Goal: Complete application form

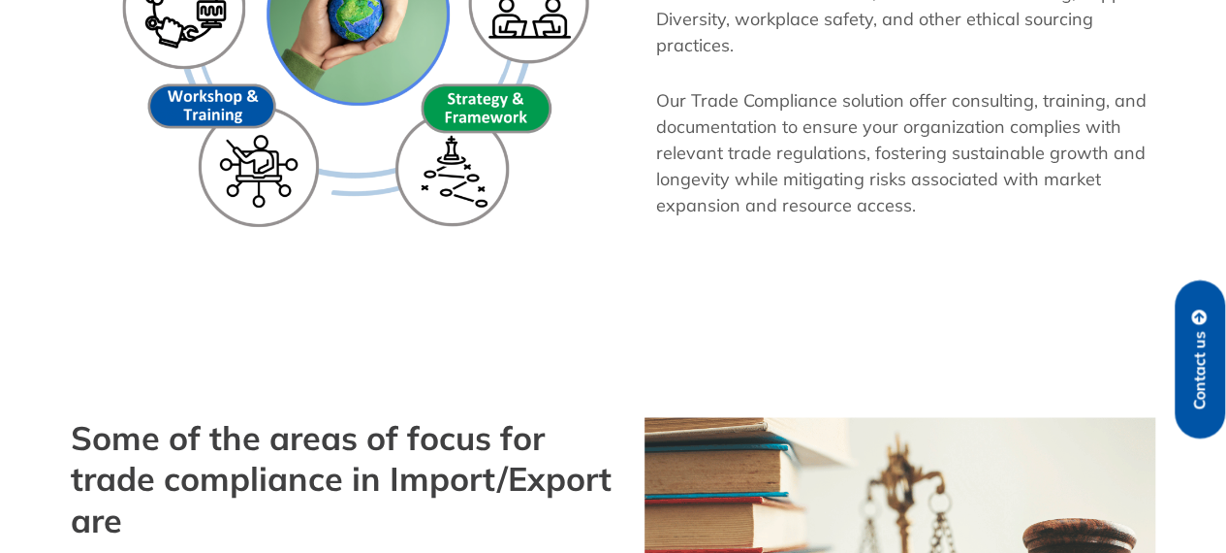
scroll to position [1454, 0]
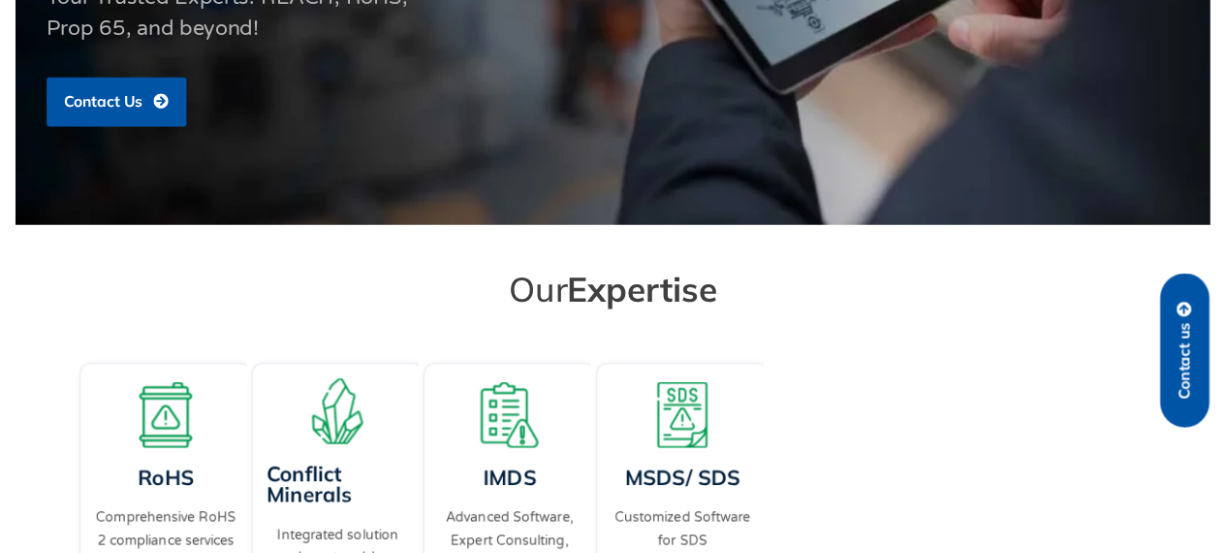
scroll to position [776, 0]
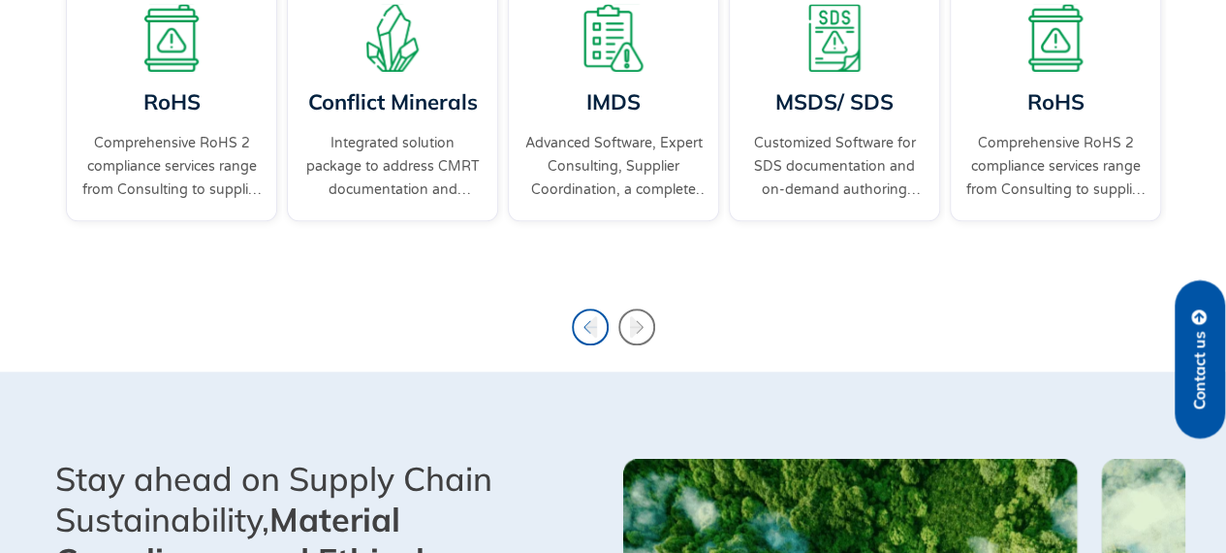
click at [592, 333] on icon "Previous slide" at bounding box center [591, 326] width 13 height 21
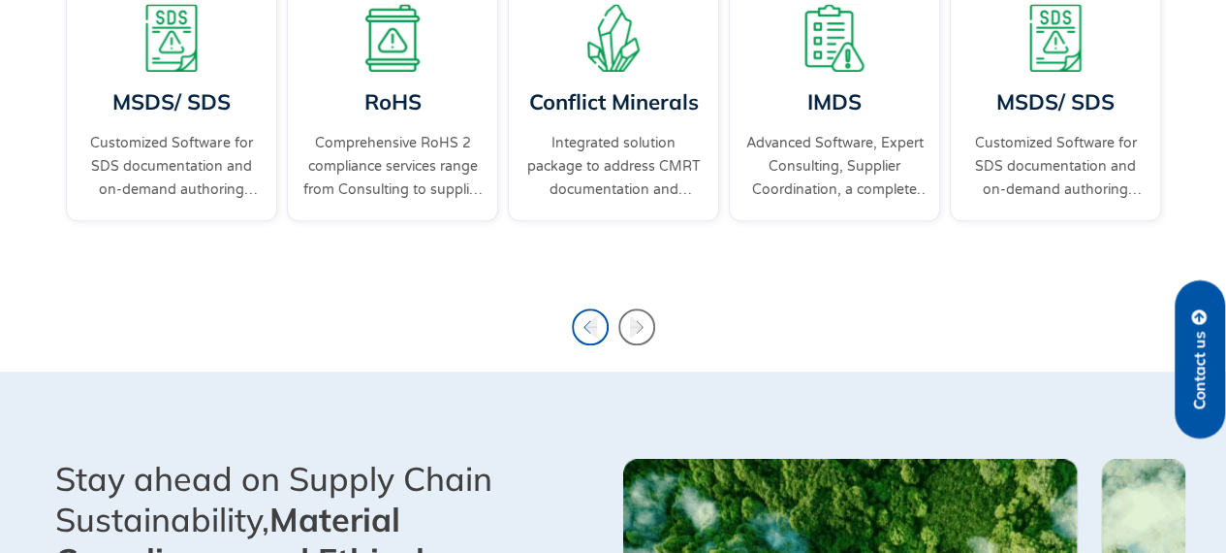
click at [592, 333] on icon "Previous slide" at bounding box center [591, 326] width 13 height 21
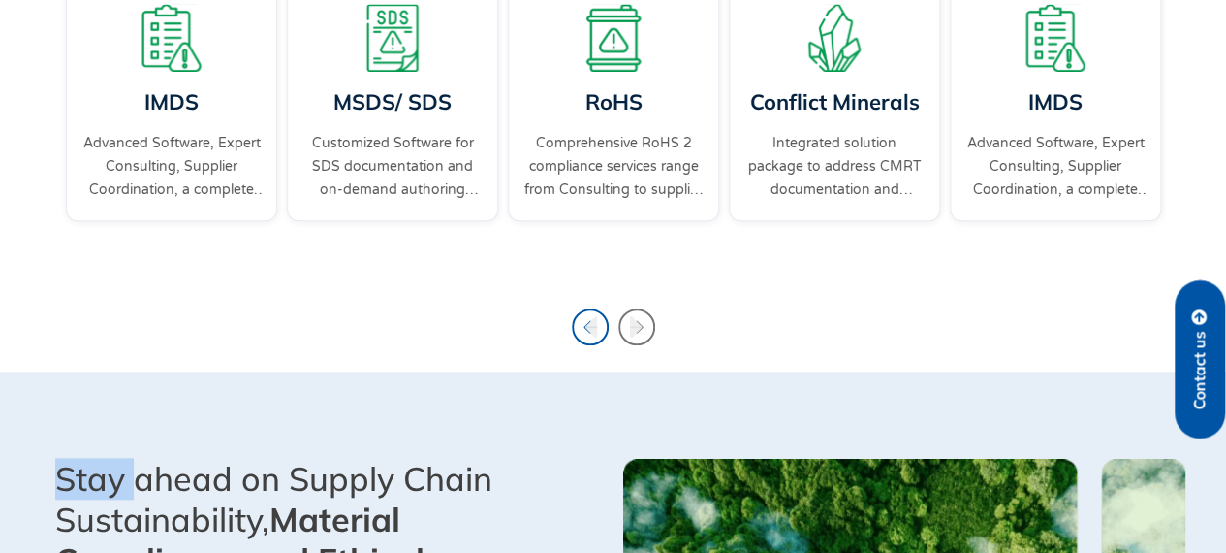
click at [592, 333] on icon "Previous slide" at bounding box center [591, 326] width 13 height 21
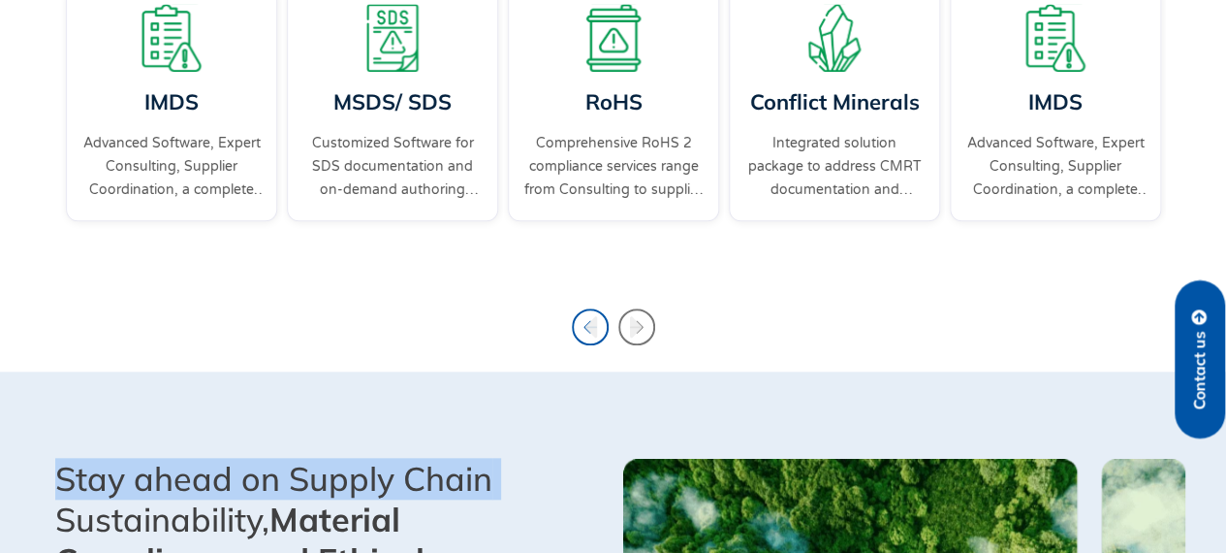
click at [592, 333] on icon "Previous slide" at bounding box center [591, 326] width 13 height 21
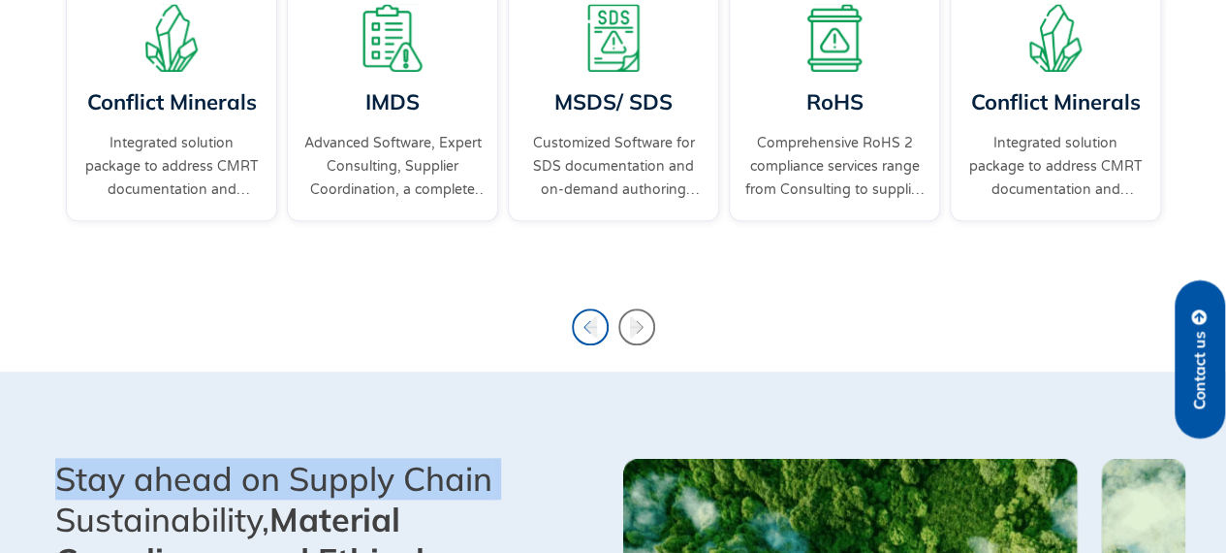
click at [592, 333] on icon "Previous slide" at bounding box center [591, 326] width 13 height 21
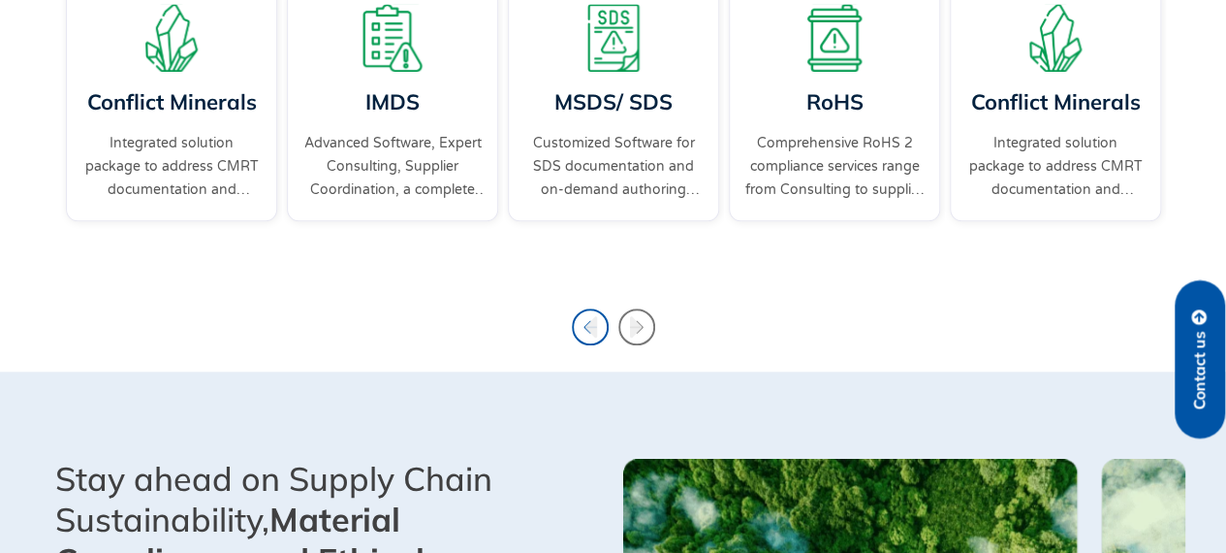
click at [592, 333] on icon "Previous slide" at bounding box center [591, 326] width 13 height 21
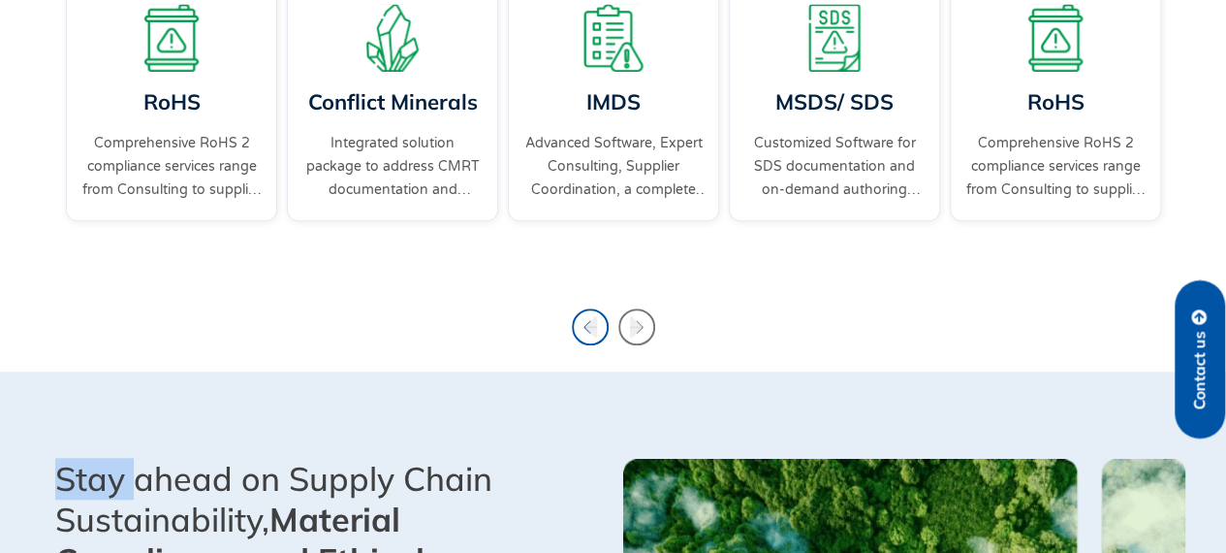
click at [592, 333] on icon "Previous slide" at bounding box center [591, 326] width 13 height 21
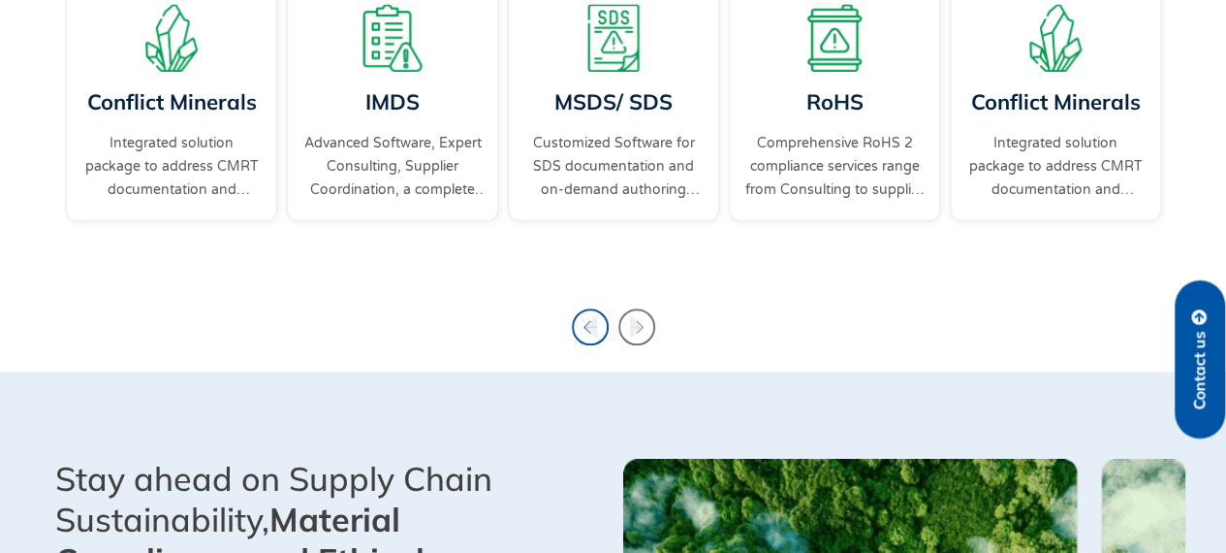
click at [591, 334] on icon "Previous slide" at bounding box center [590, 326] width 37 height 37
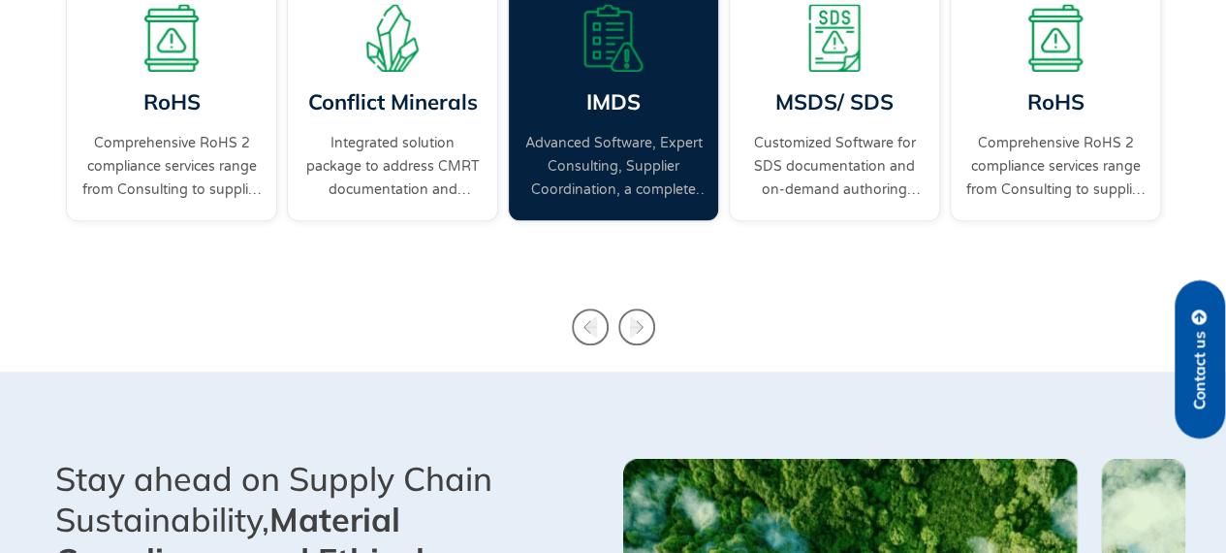
drag, startPoint x: 652, startPoint y: 183, endPoint x: 577, endPoint y: 25, distance: 175.2
click at [492, 236] on div "2 / 4" at bounding box center [393, 235] width 202 height 19
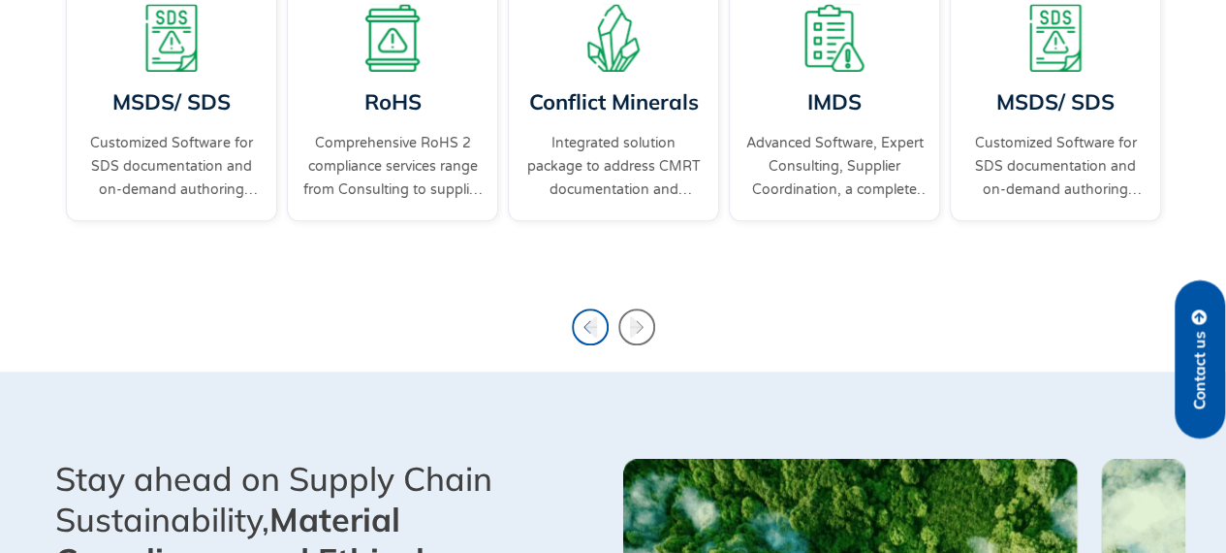
click at [585, 319] on icon "Previous slide" at bounding box center [590, 326] width 37 height 37
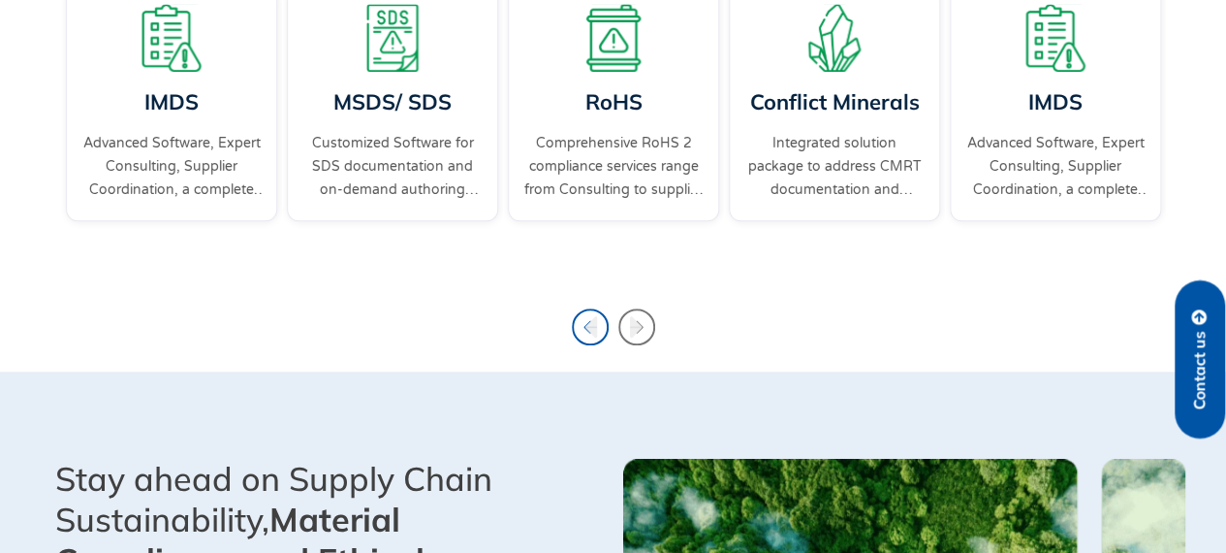
click at [585, 319] on icon "Previous slide" at bounding box center [590, 326] width 37 height 37
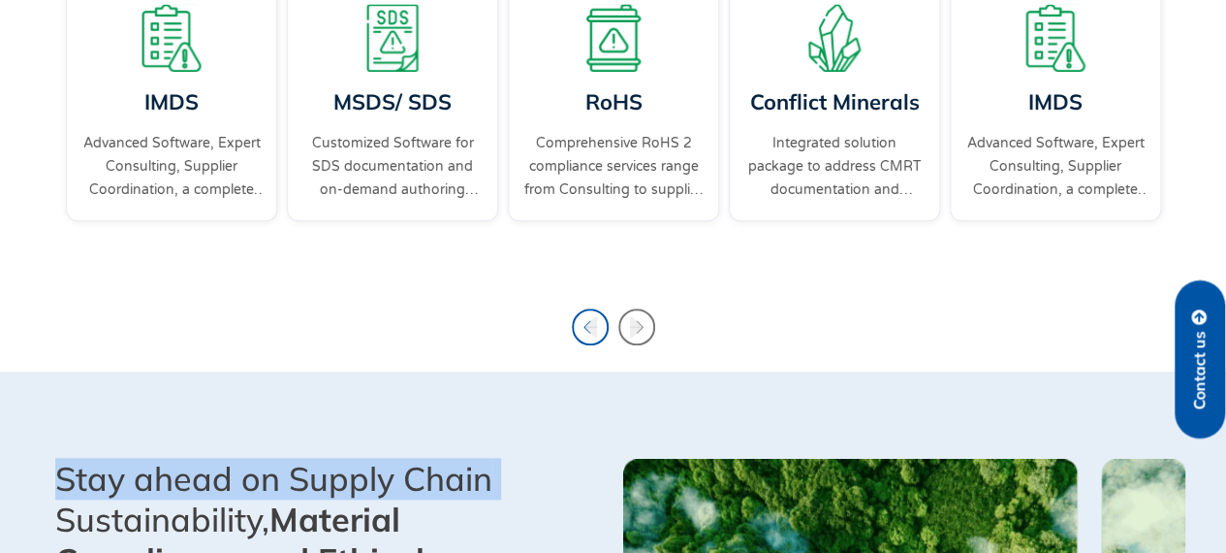
click at [585, 319] on icon "Previous slide" at bounding box center [590, 326] width 37 height 37
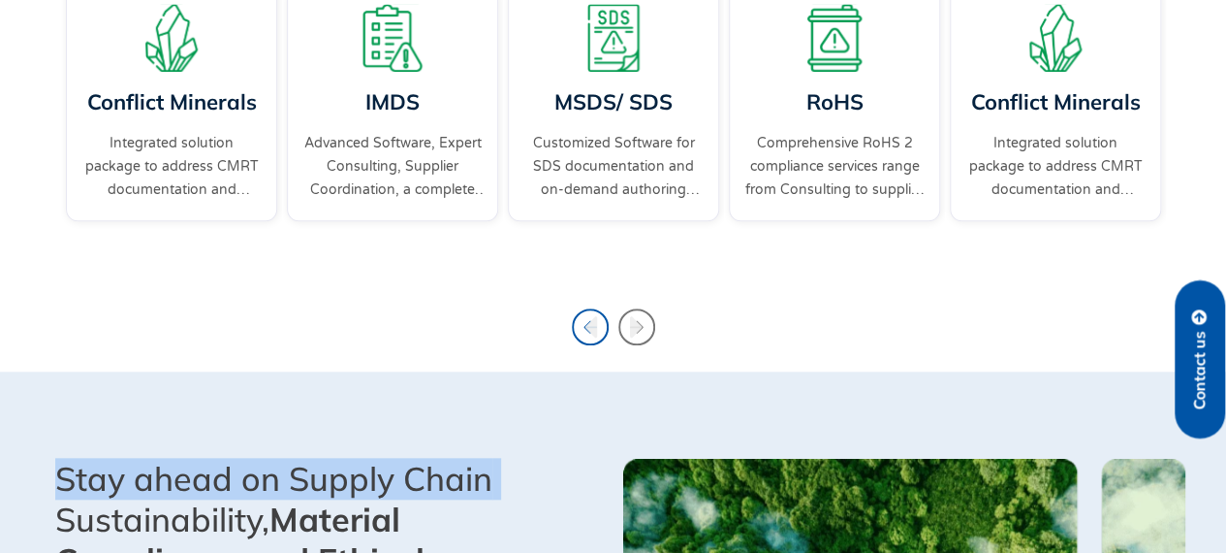
click at [585, 319] on icon "Previous slide" at bounding box center [590, 326] width 37 height 37
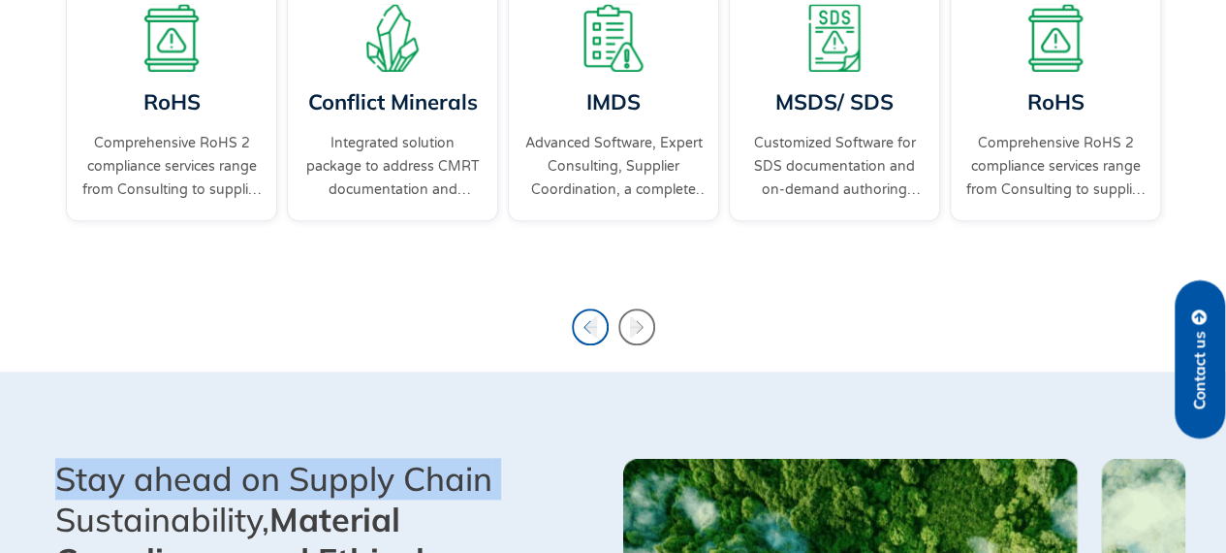
click at [585, 319] on icon "Previous slide" at bounding box center [590, 326] width 37 height 37
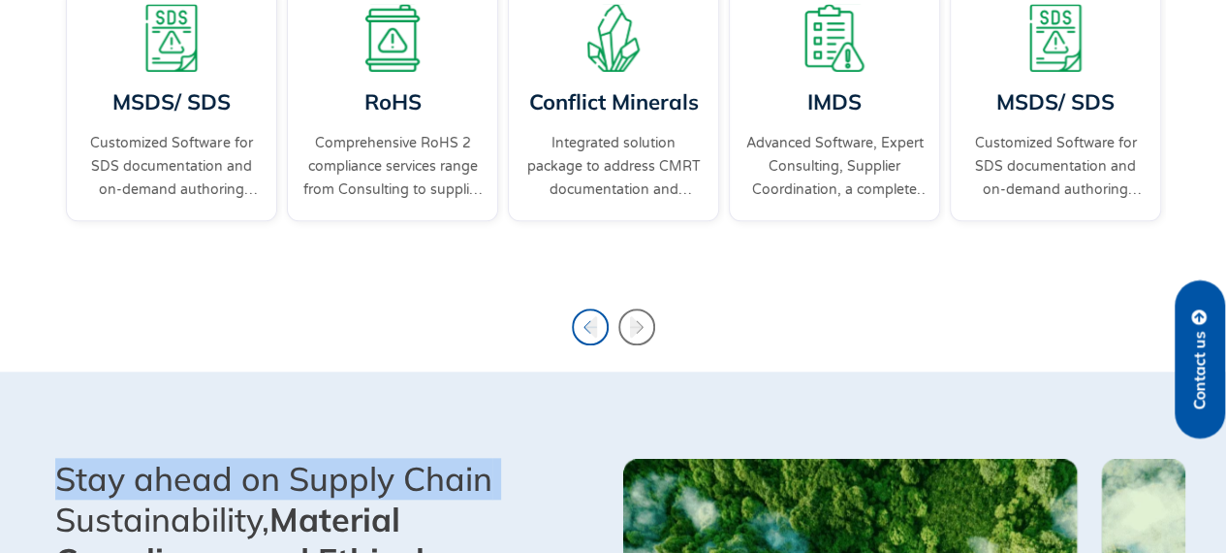
click at [585, 319] on icon "Previous slide" at bounding box center [590, 326] width 37 height 37
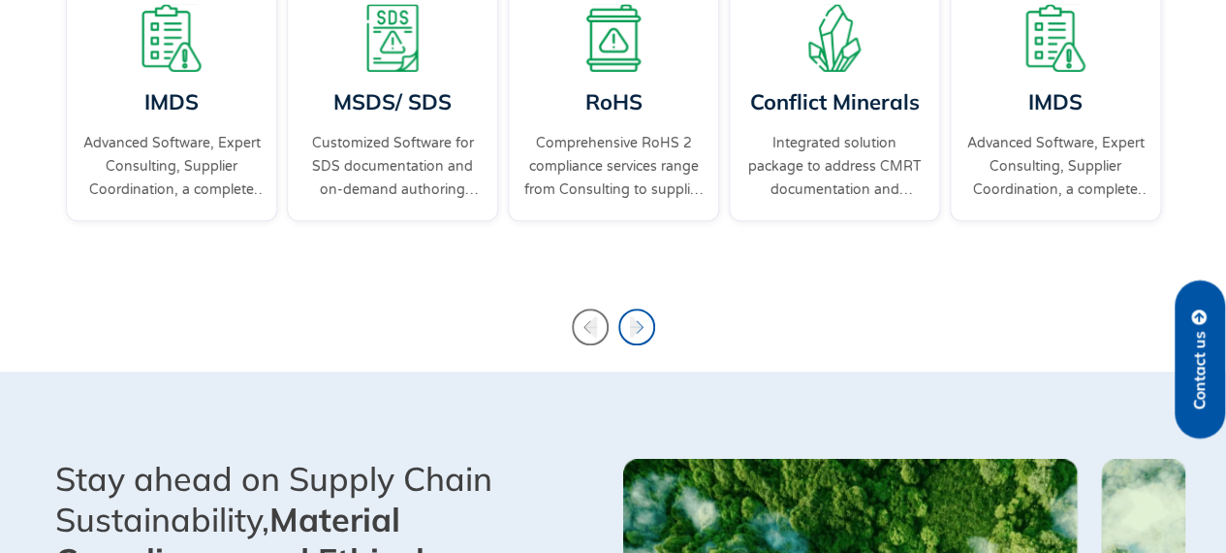
click at [639, 323] on icon "Next slide" at bounding box center [637, 326] width 37 height 37
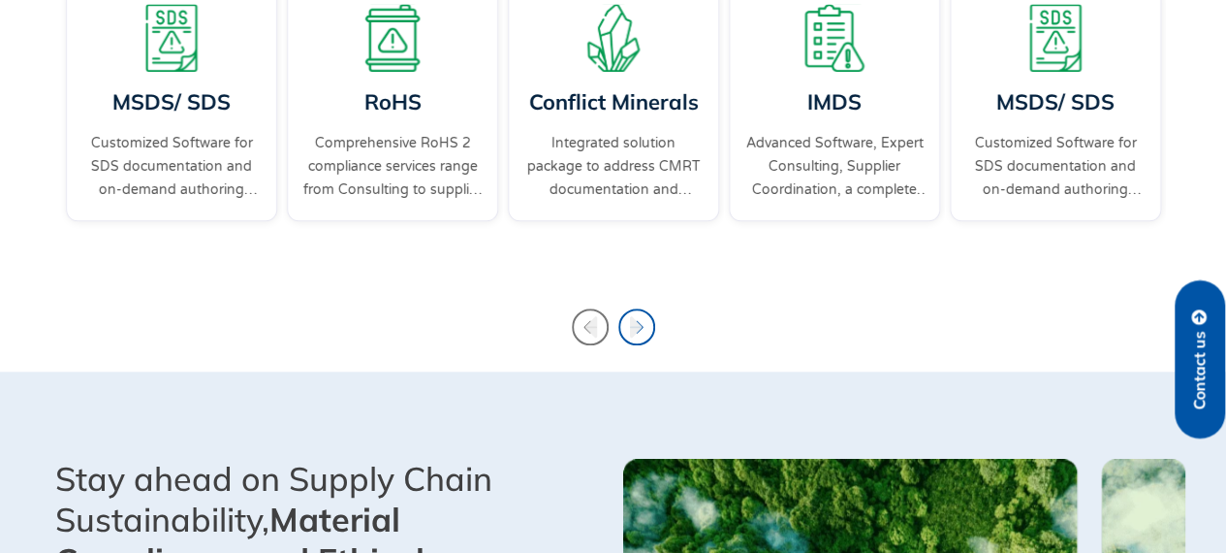
click at [639, 323] on icon "Next slide" at bounding box center [637, 326] width 37 height 37
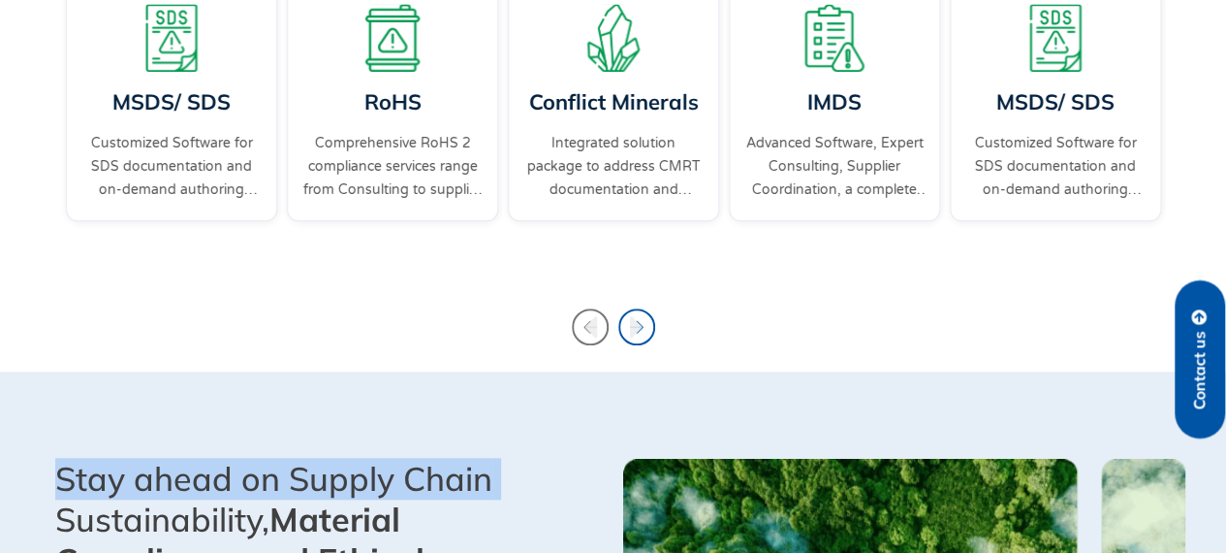
click at [639, 323] on icon "Next slide" at bounding box center [637, 326] width 37 height 37
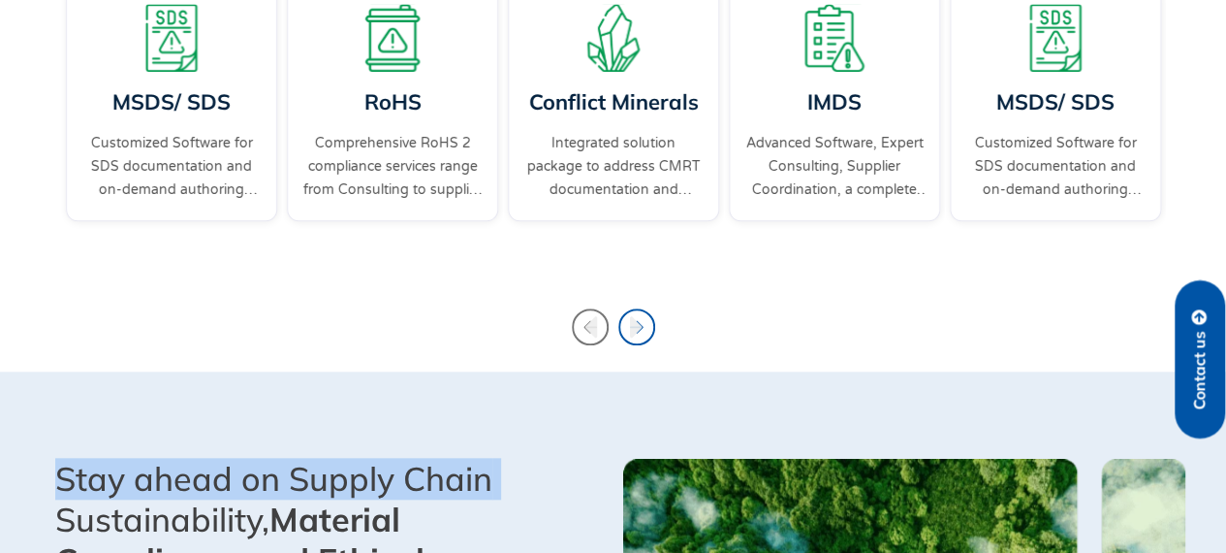
click at [639, 323] on icon "Next slide" at bounding box center [637, 326] width 37 height 37
drag, startPoint x: 639, startPoint y: 323, endPoint x: 618, endPoint y: 330, distance: 22.4
click at [639, 325] on icon "Next slide" at bounding box center [637, 326] width 37 height 37
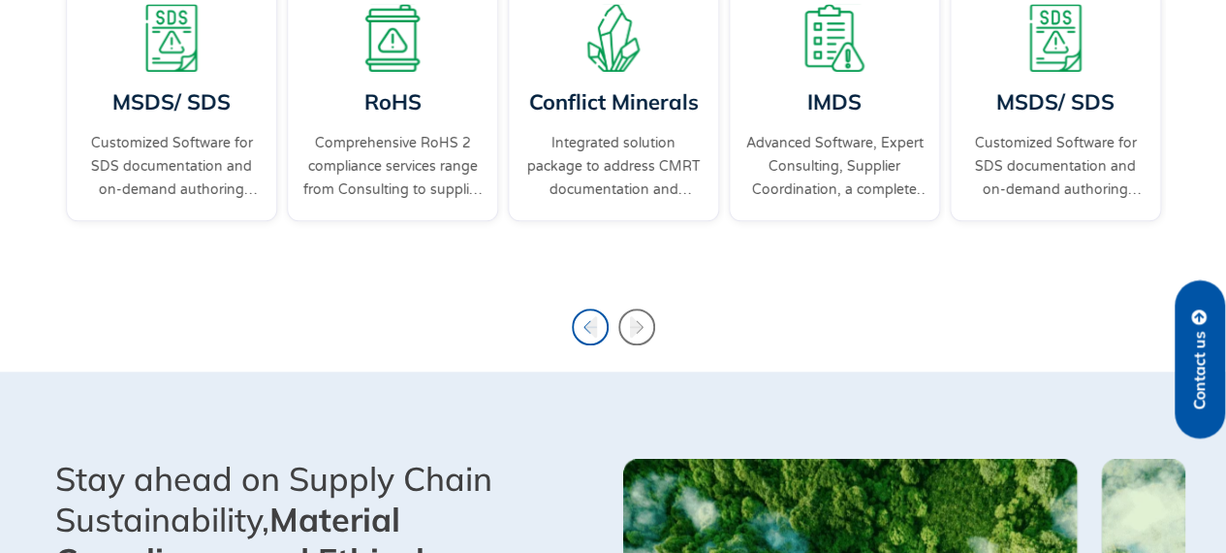
click at [597, 333] on icon "Previous slide" at bounding box center [590, 326] width 37 height 37
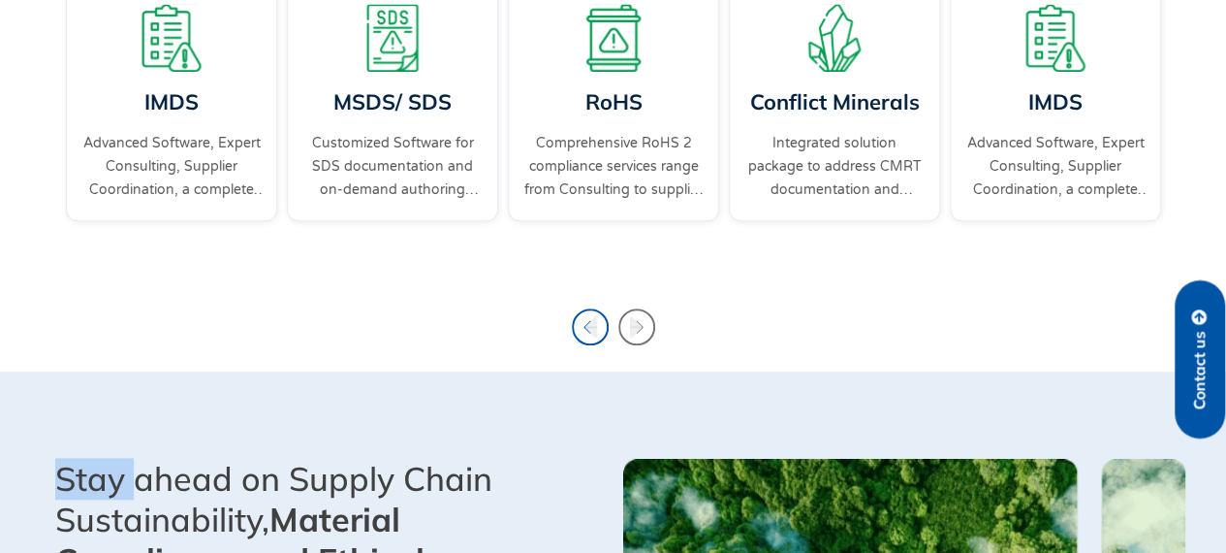
click at [597, 333] on icon "Previous slide" at bounding box center [590, 326] width 37 height 37
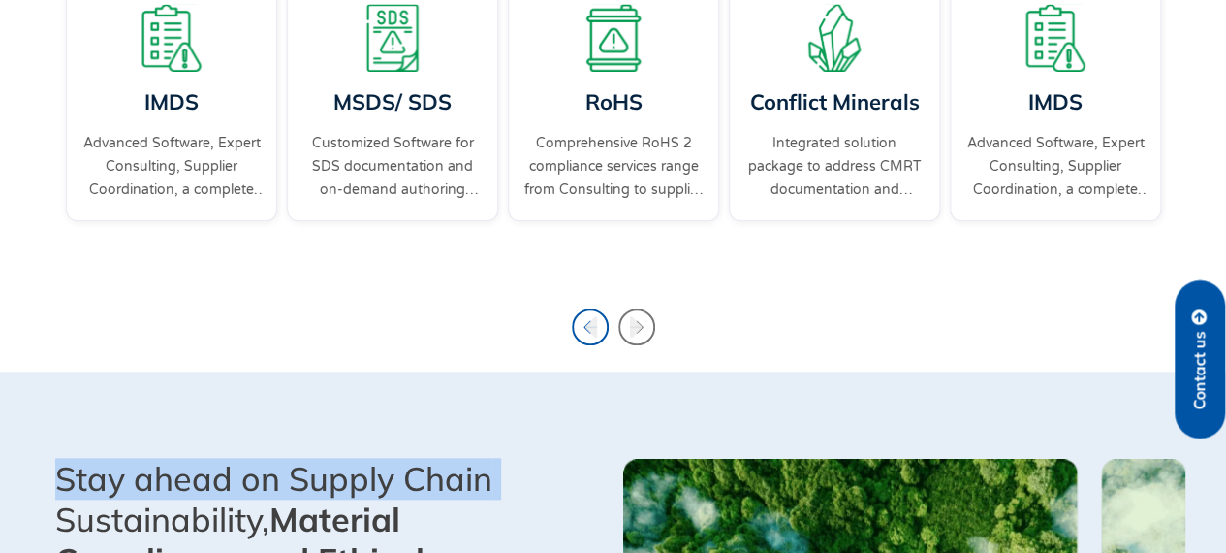
click at [597, 333] on icon "Previous slide" at bounding box center [590, 326] width 37 height 37
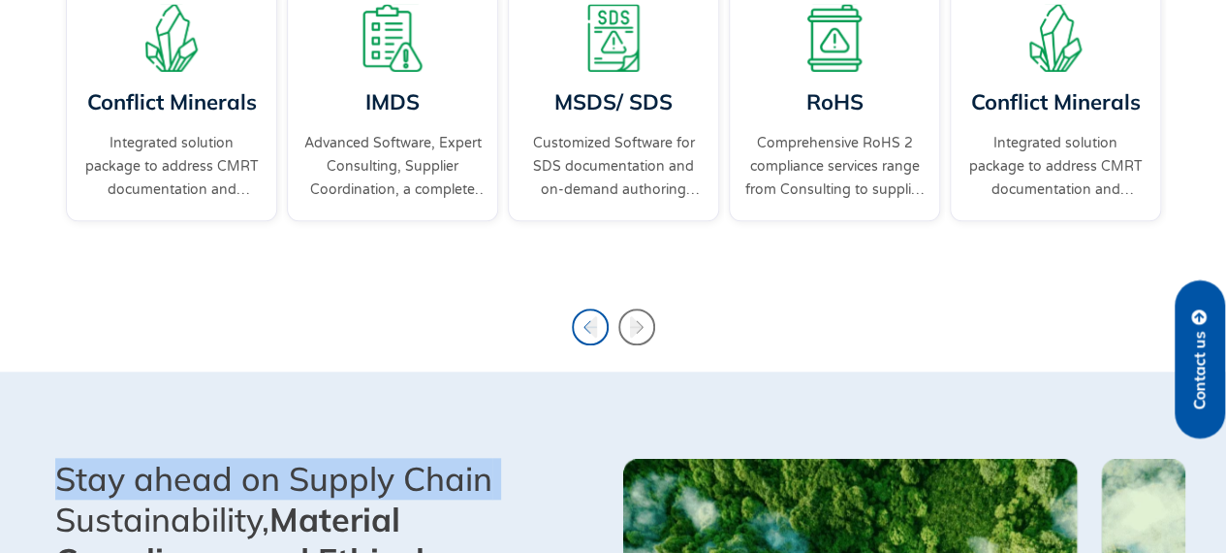
click at [597, 333] on icon "Previous slide" at bounding box center [590, 326] width 37 height 37
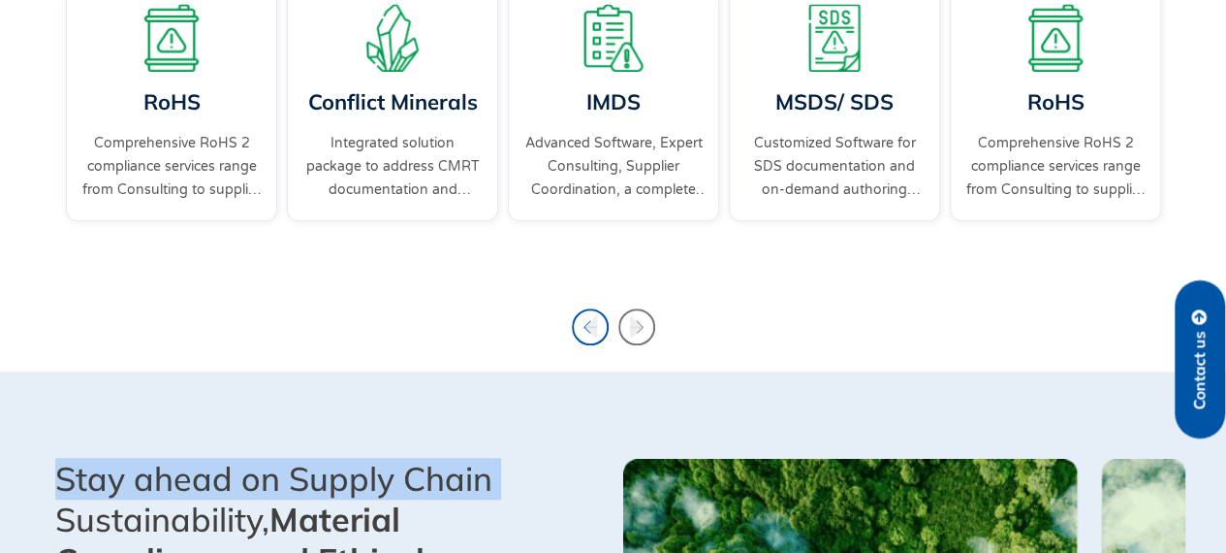
click at [597, 333] on icon "Previous slide" at bounding box center [590, 326] width 37 height 37
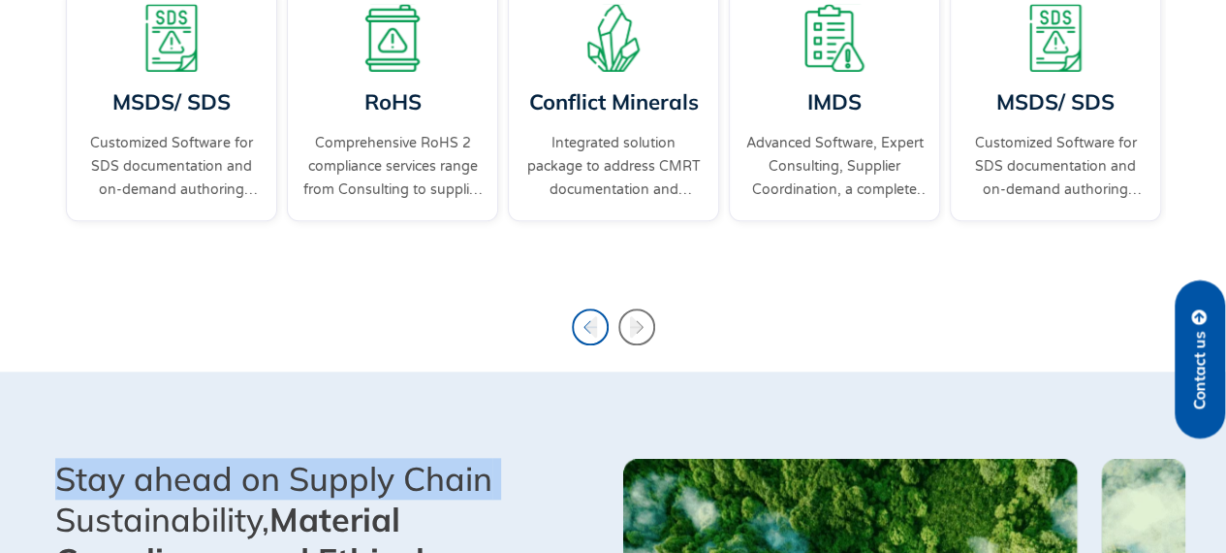
click at [597, 333] on icon "Previous slide" at bounding box center [590, 326] width 37 height 37
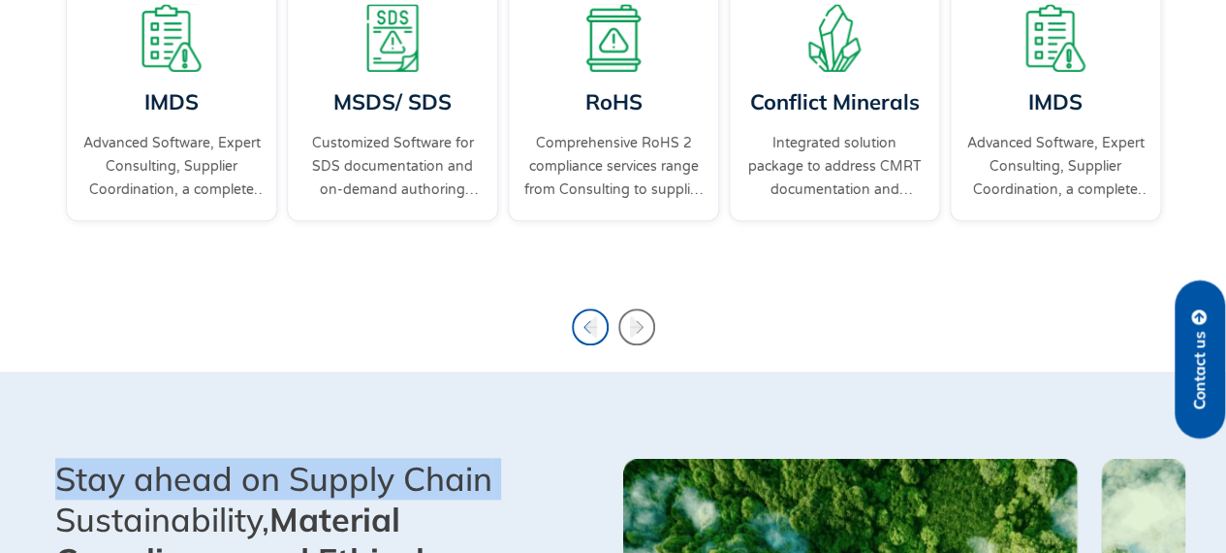
click at [597, 333] on icon "Previous slide" at bounding box center [590, 326] width 37 height 37
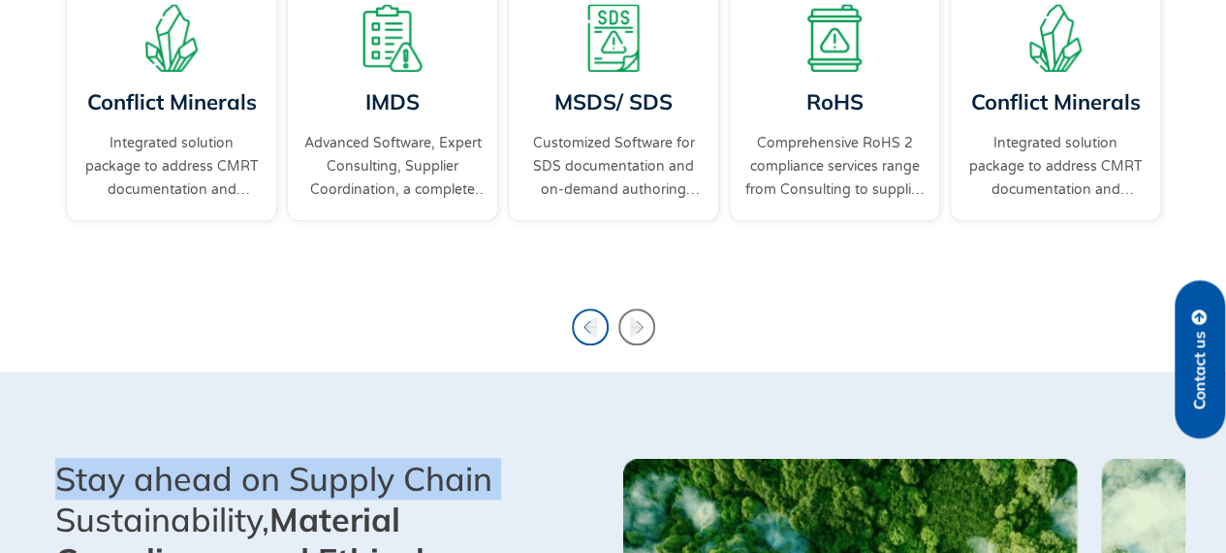
click at [597, 333] on icon "Previous slide" at bounding box center [590, 326] width 37 height 37
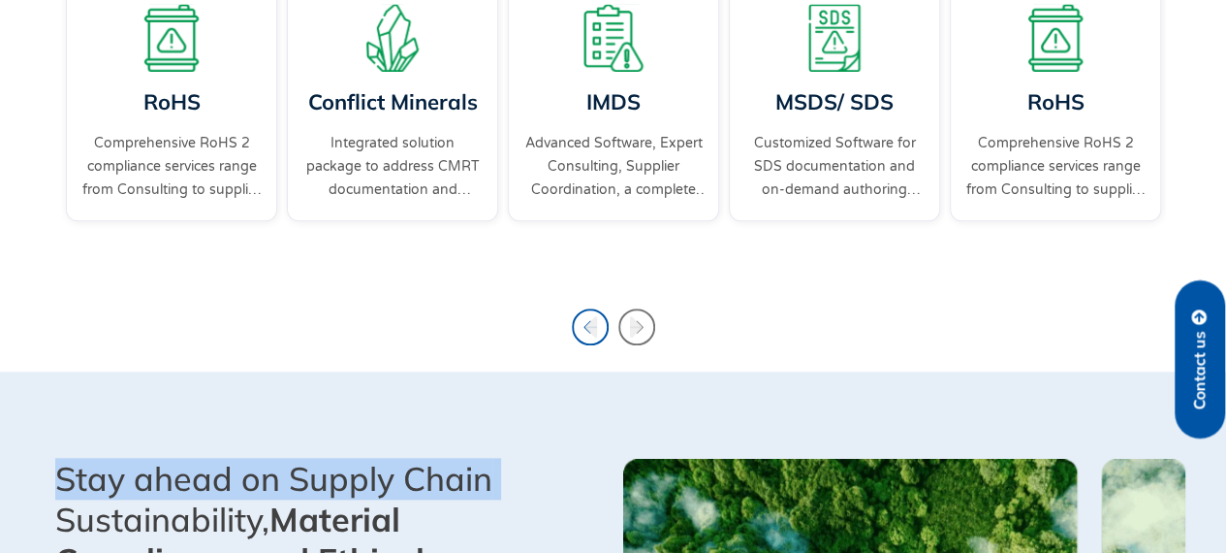
click at [597, 333] on icon "Previous slide" at bounding box center [590, 326] width 37 height 37
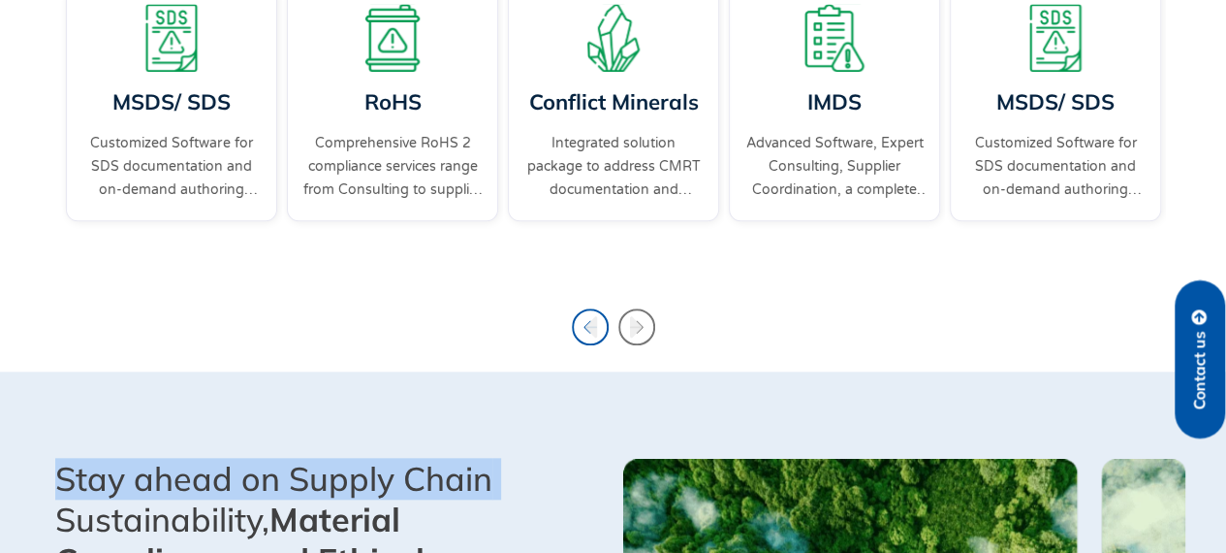
click at [597, 333] on icon "Previous slide" at bounding box center [590, 326] width 37 height 37
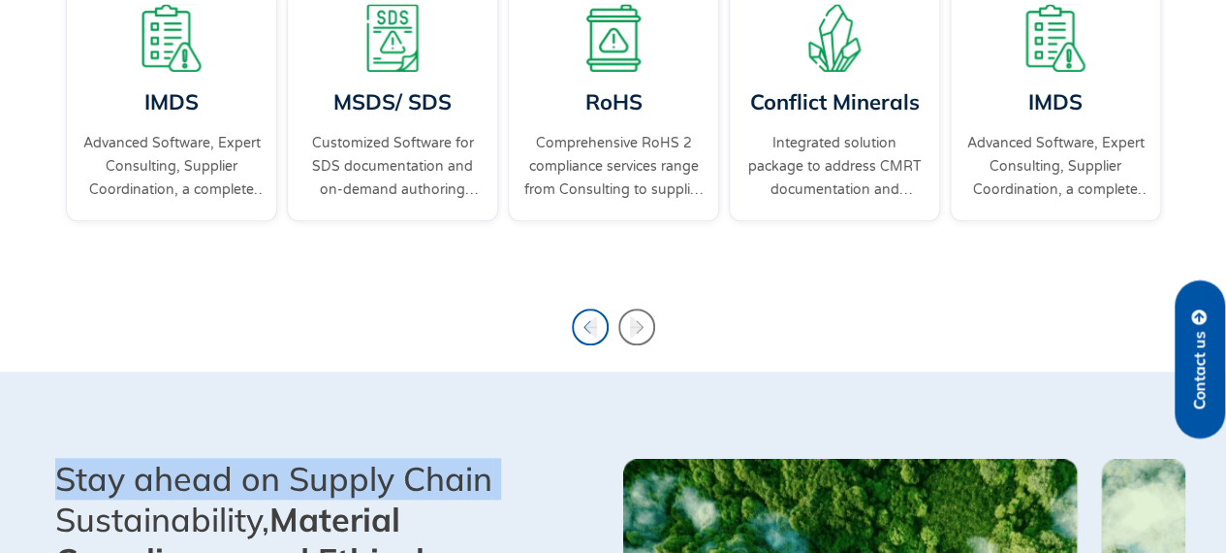
click at [597, 333] on icon "Previous slide" at bounding box center [590, 326] width 37 height 37
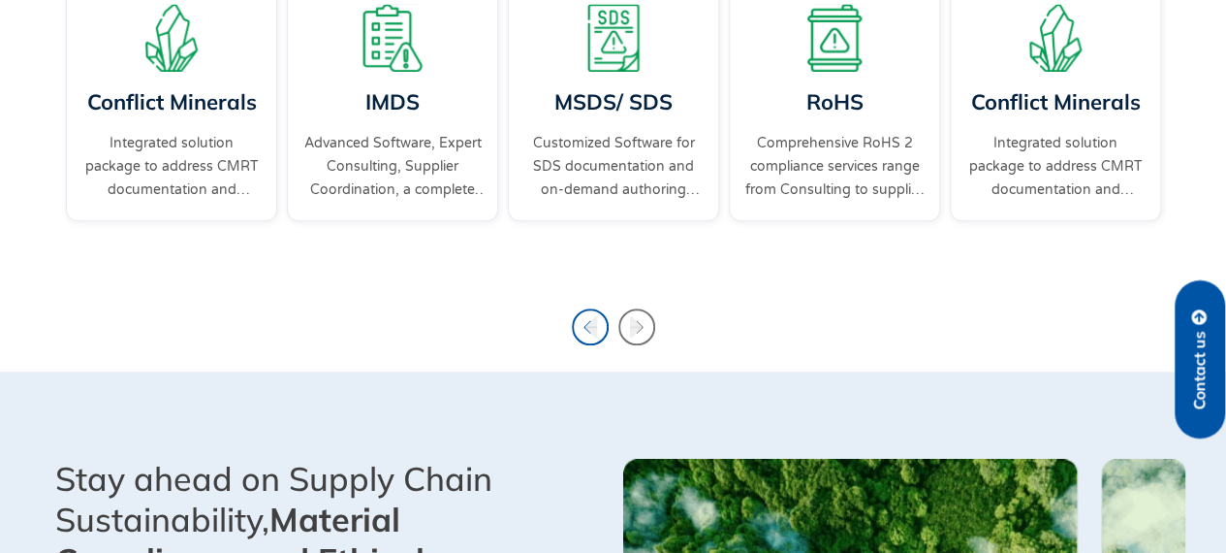
click at [597, 333] on icon "Previous slide" at bounding box center [590, 326] width 37 height 37
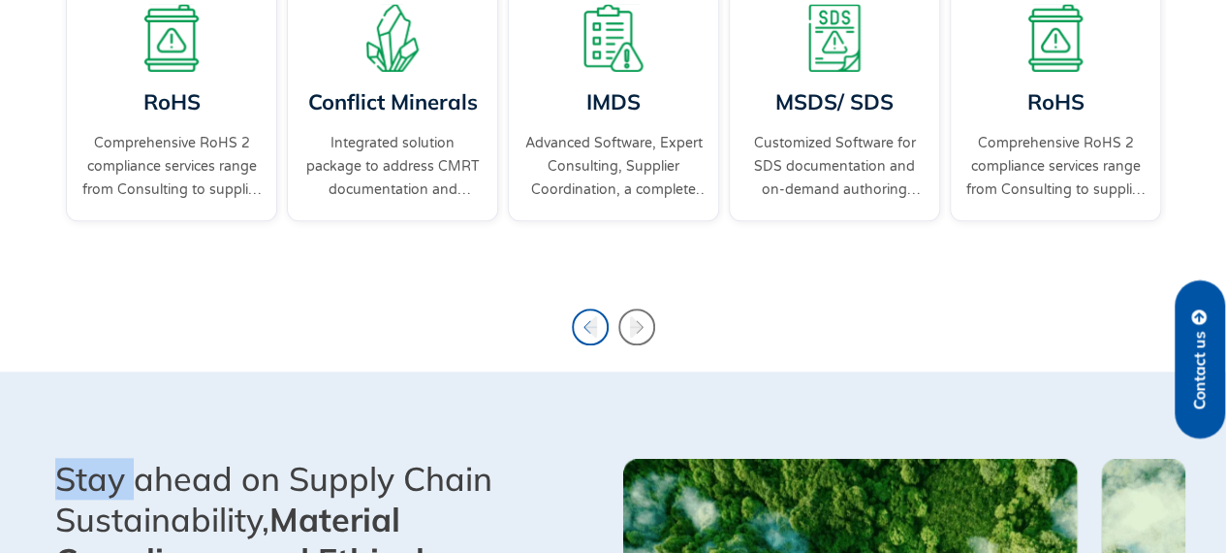
click at [597, 333] on icon "Previous slide" at bounding box center [590, 326] width 37 height 37
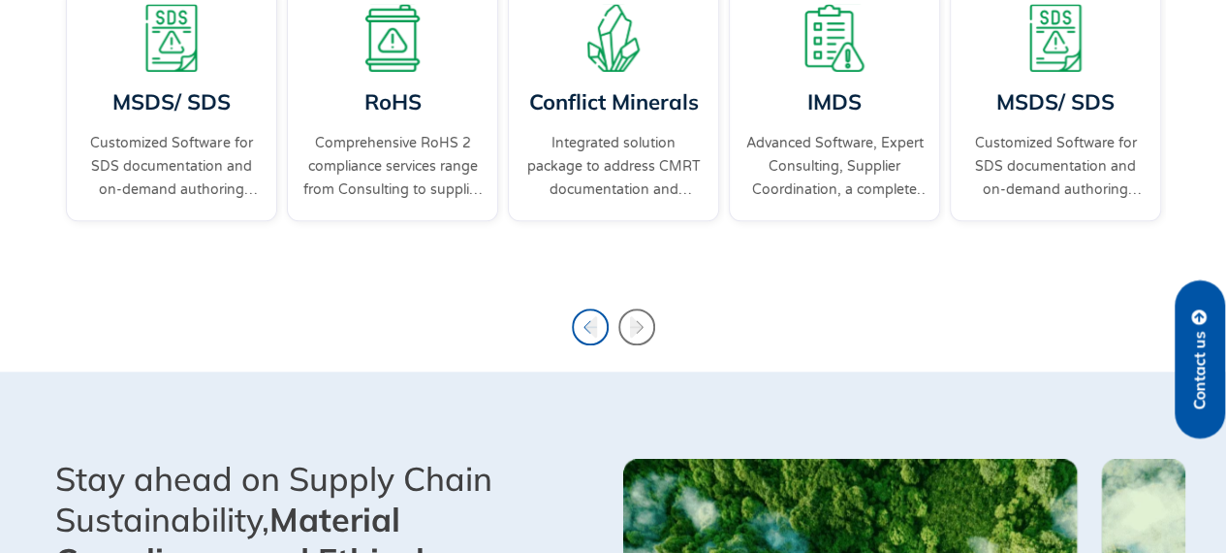
click at [596, 333] on icon "Previous slide" at bounding box center [591, 326] width 13 height 21
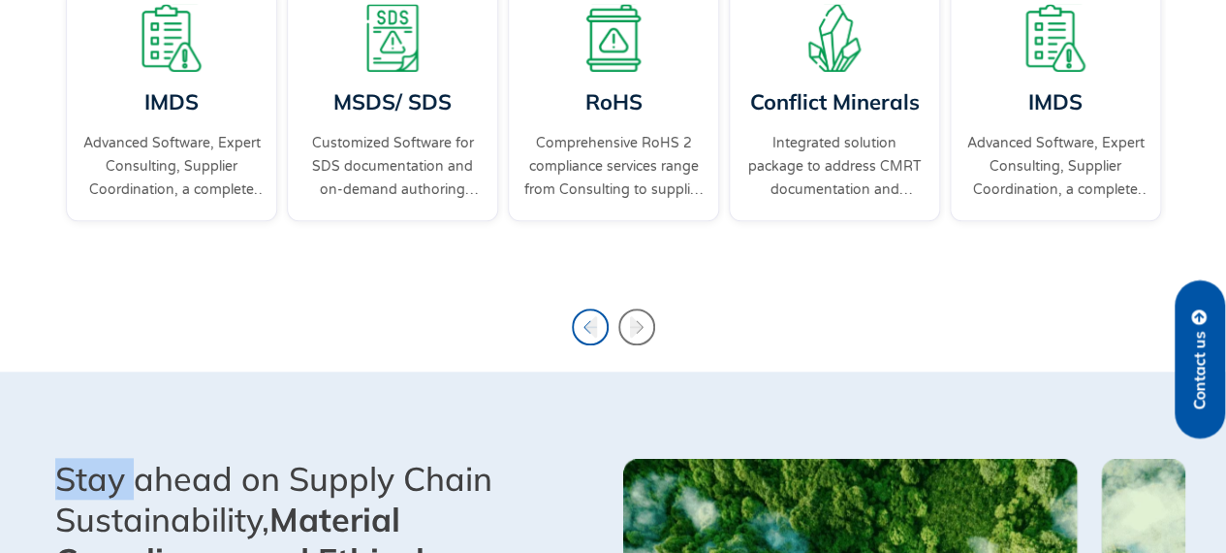
click at [596, 333] on icon "Previous slide" at bounding box center [591, 326] width 13 height 21
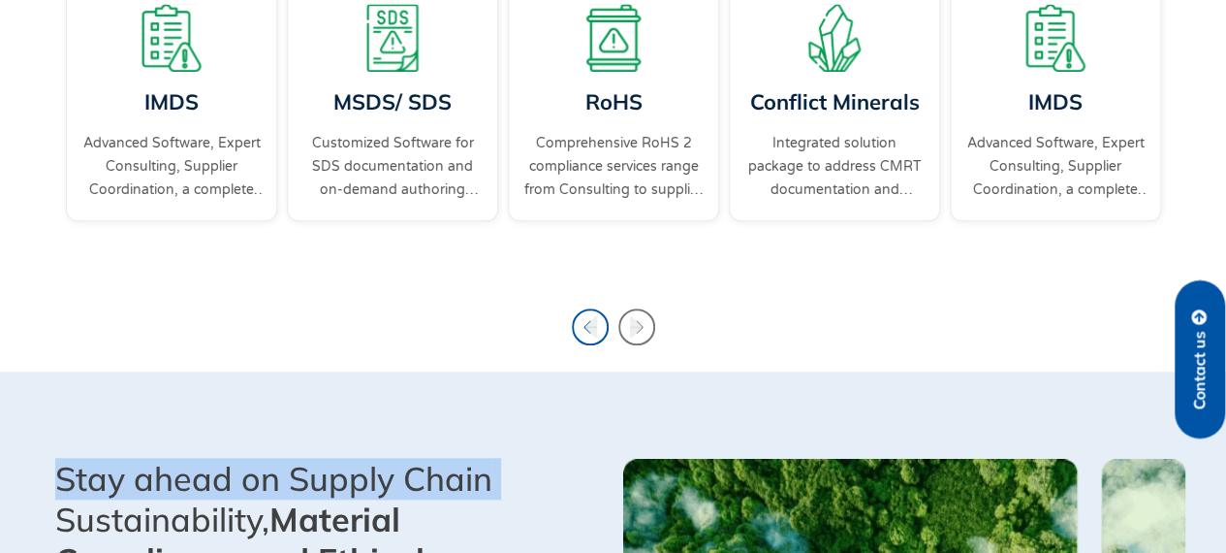
click at [596, 333] on icon "Previous slide" at bounding box center [591, 326] width 13 height 21
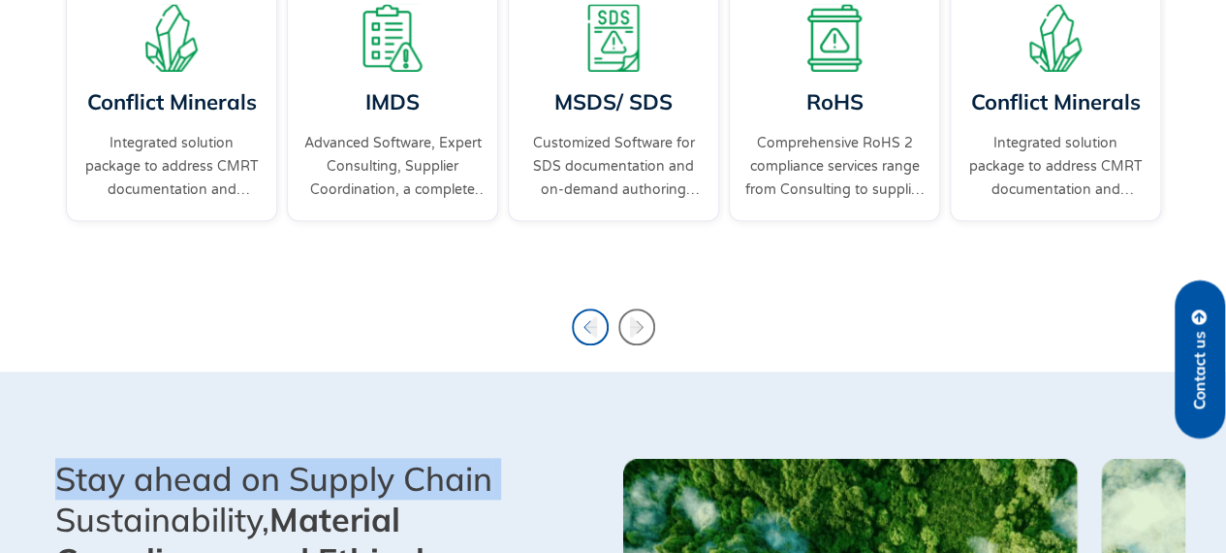
click at [596, 333] on icon "Previous slide" at bounding box center [591, 326] width 13 height 21
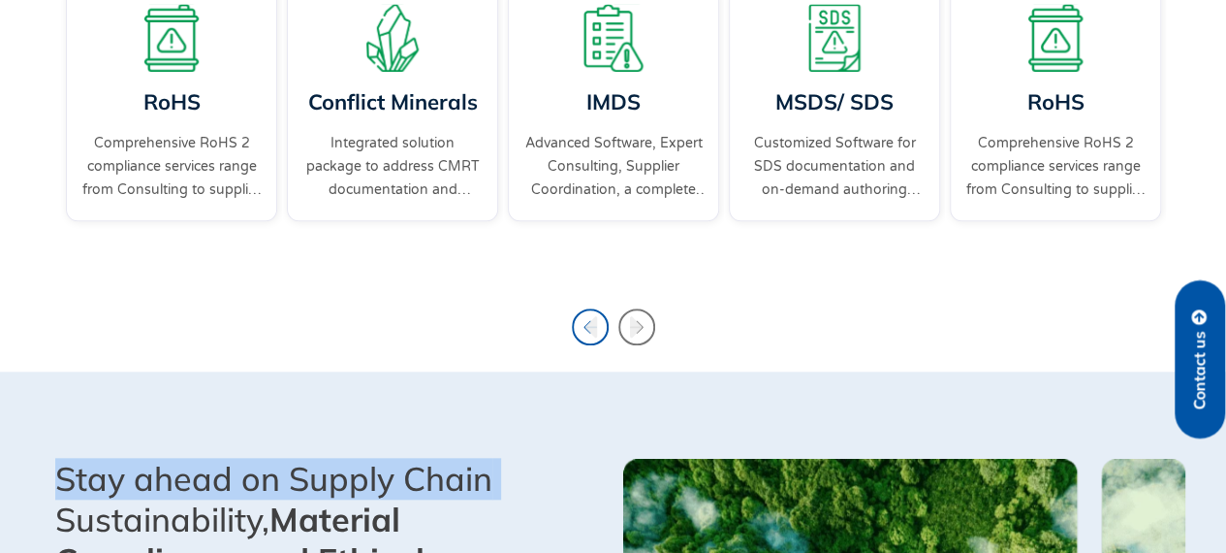
click at [596, 333] on icon "Previous slide" at bounding box center [591, 326] width 13 height 21
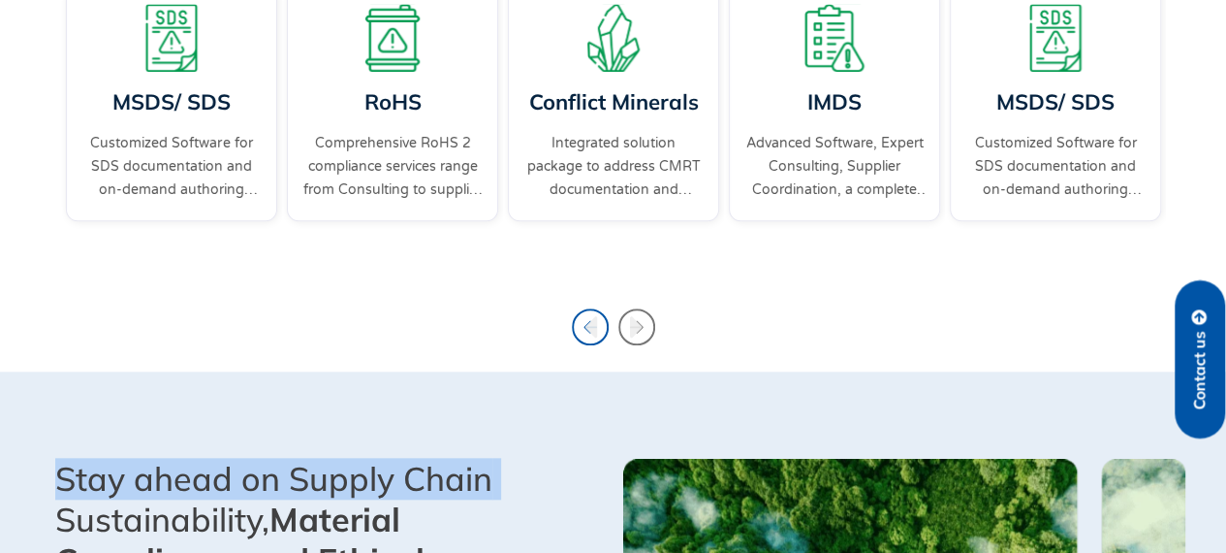
click at [596, 333] on icon "Previous slide" at bounding box center [591, 326] width 13 height 21
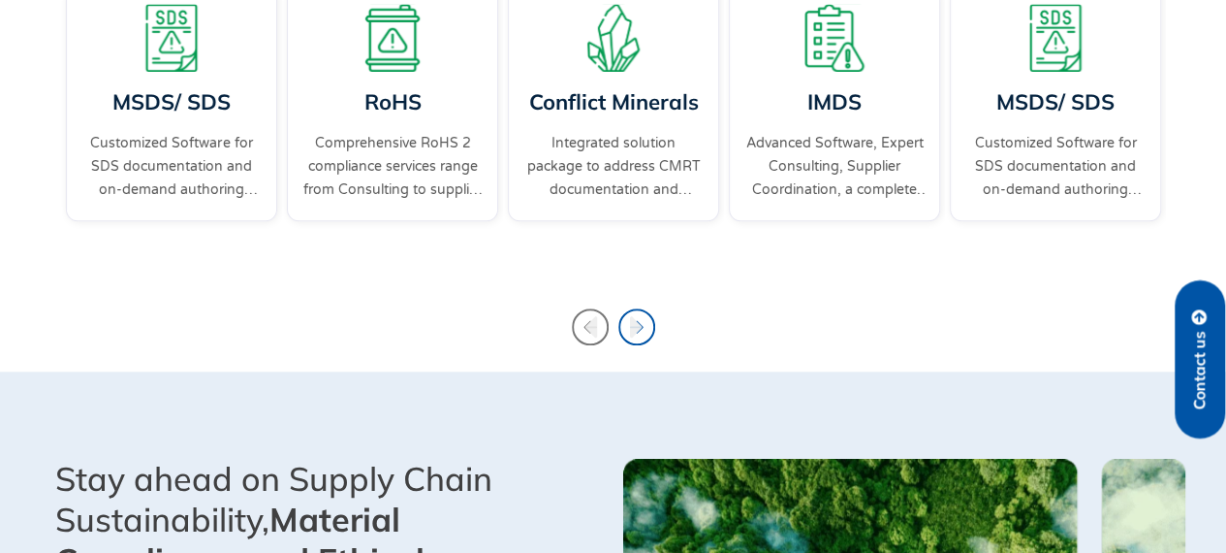
click at [623, 333] on icon "Next slide" at bounding box center [637, 326] width 37 height 37
click at [624, 333] on icon "Next slide" at bounding box center [637, 326] width 37 height 37
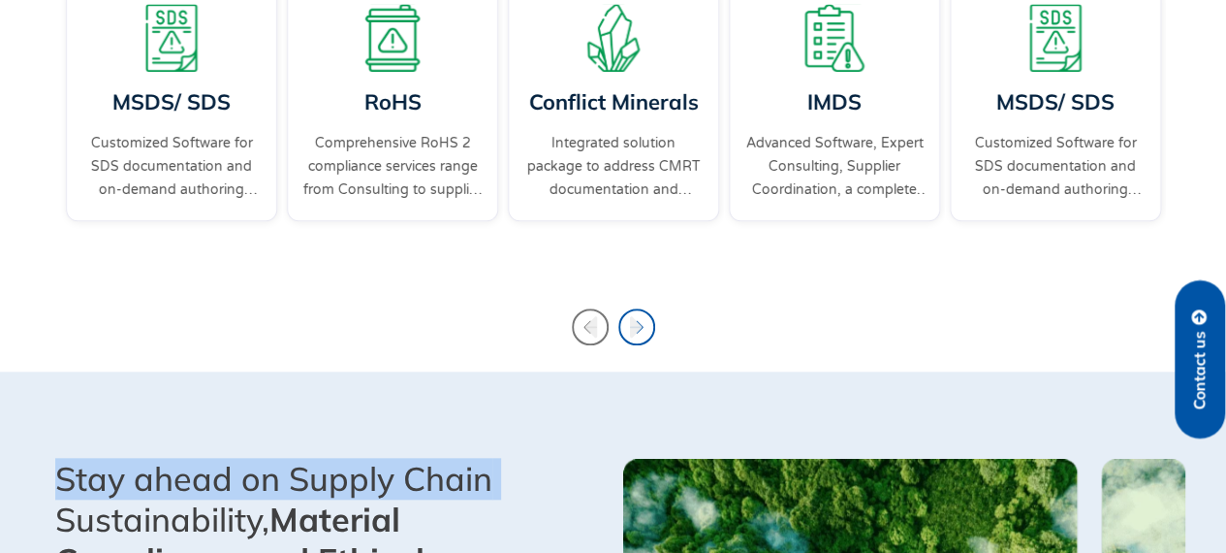
click at [624, 333] on icon "Next slide" at bounding box center [637, 326] width 37 height 37
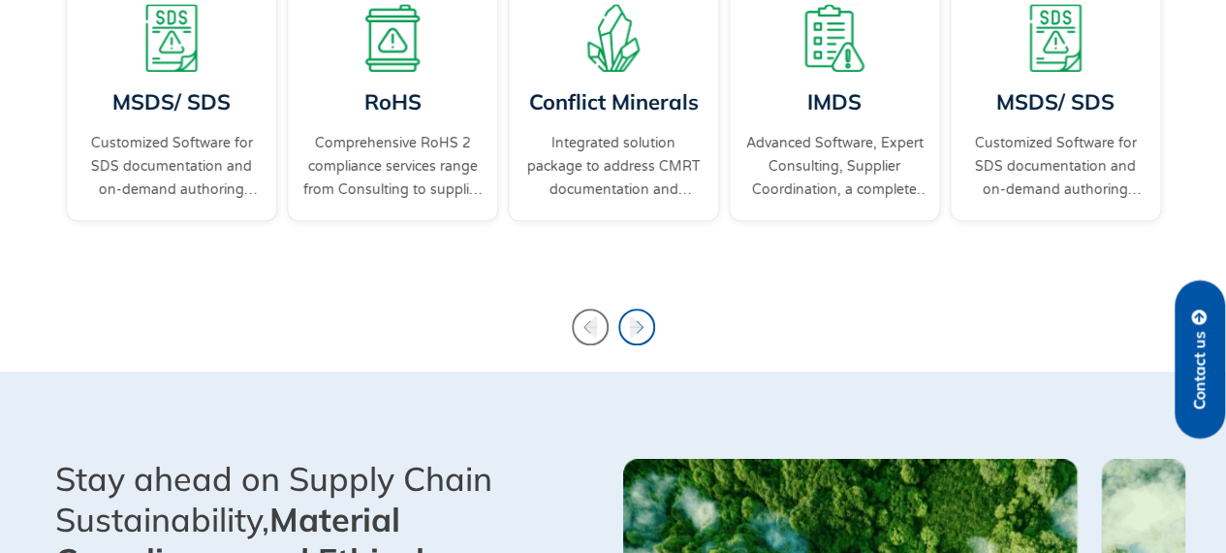
click at [630, 333] on icon "Next slide" at bounding box center [635, 326] width 13 height 21
click at [595, 324] on icon "Previous slide" at bounding box center [591, 326] width 13 height 21
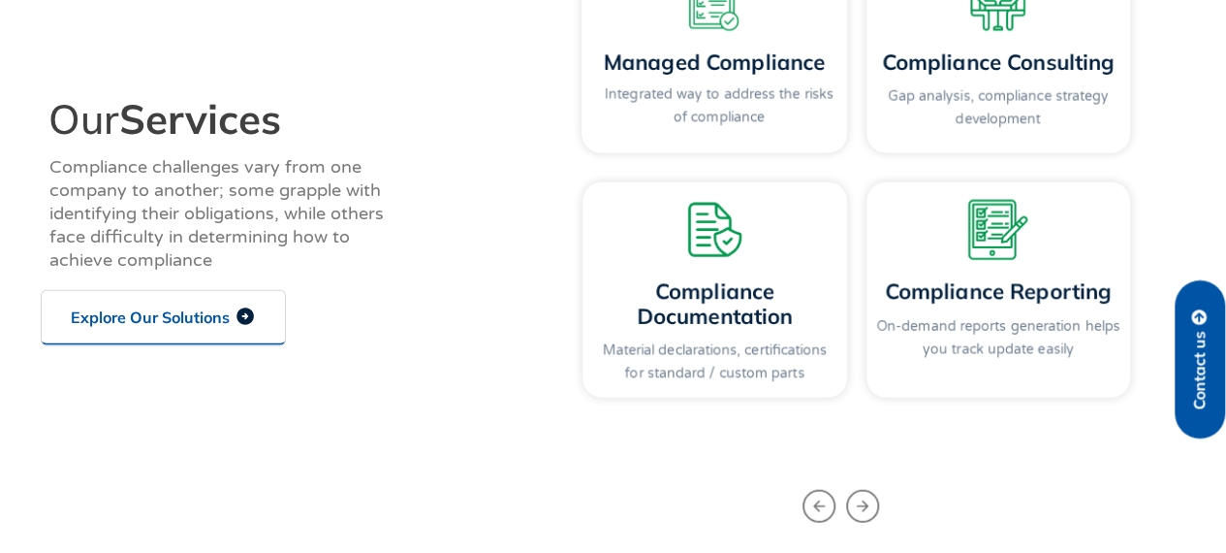
scroll to position [2424, 0]
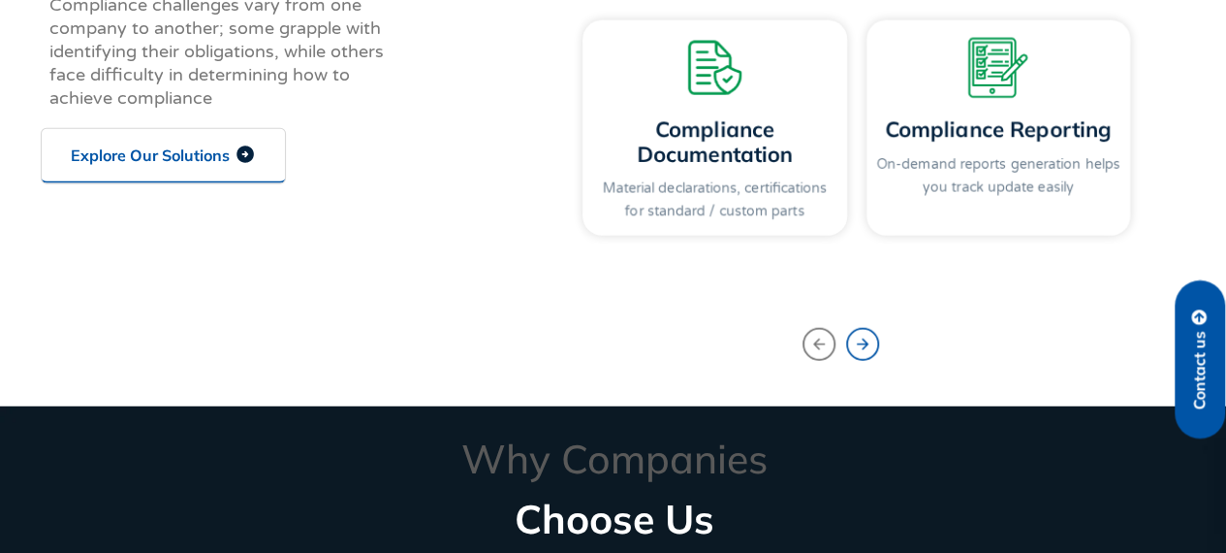
click at [851, 356] on icon "Next slide" at bounding box center [862, 344] width 33 height 33
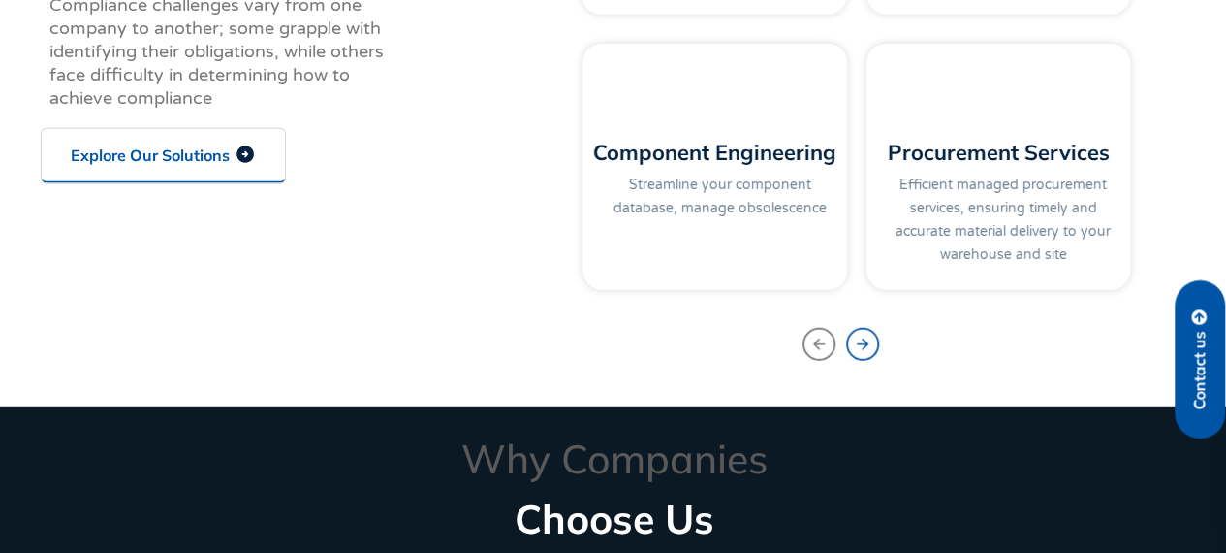
click at [851, 356] on icon "Next slide" at bounding box center [862, 344] width 33 height 33
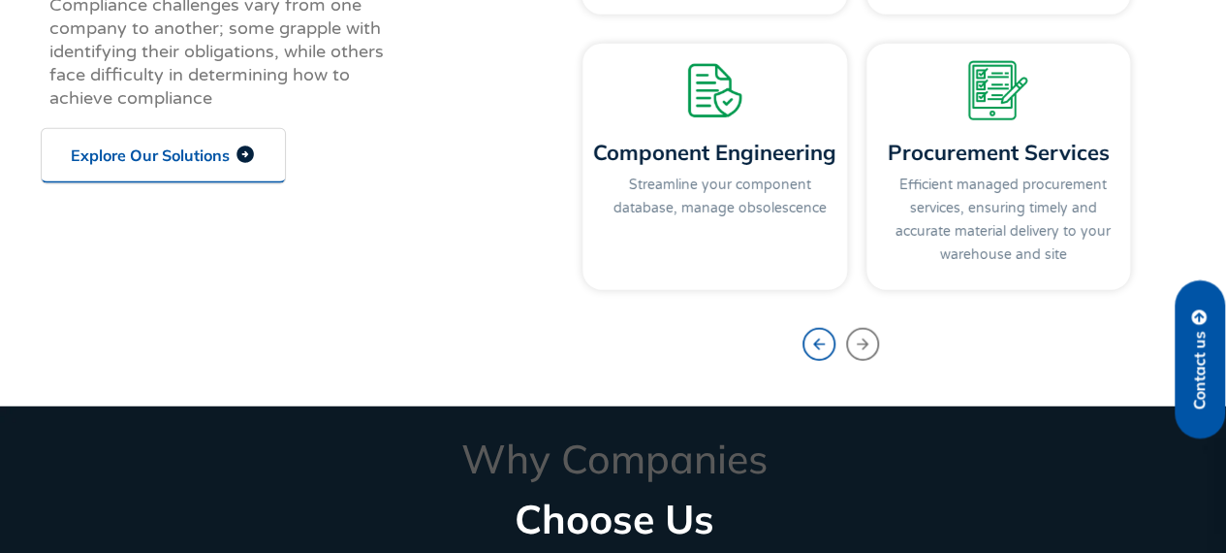
click at [812, 340] on icon "Previous slide" at bounding box center [819, 344] width 33 height 33
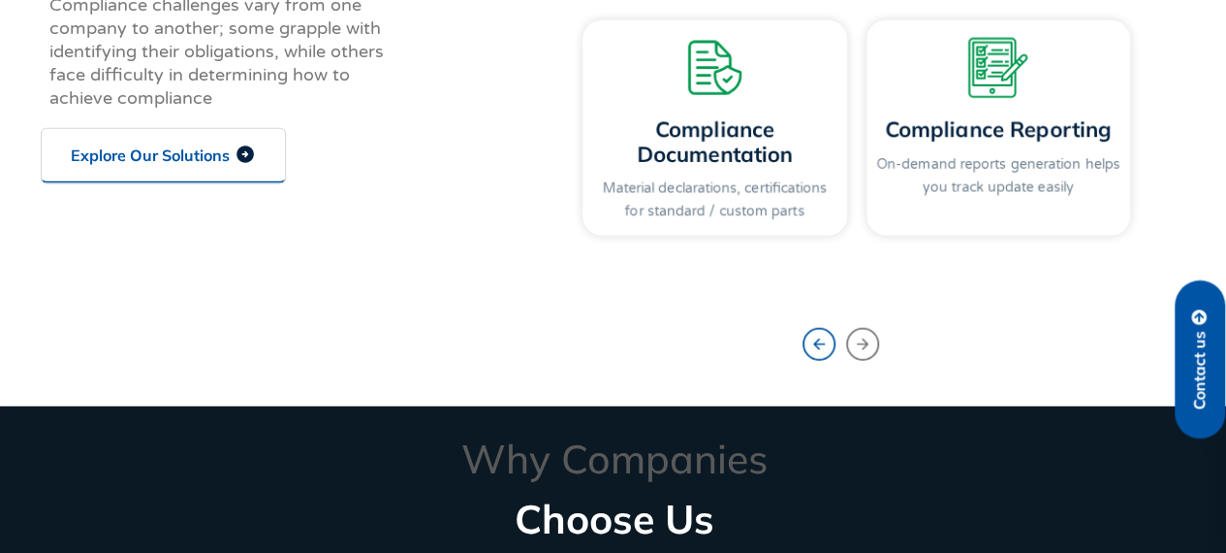
click at [812, 340] on icon "Previous slide" at bounding box center [819, 344] width 33 height 33
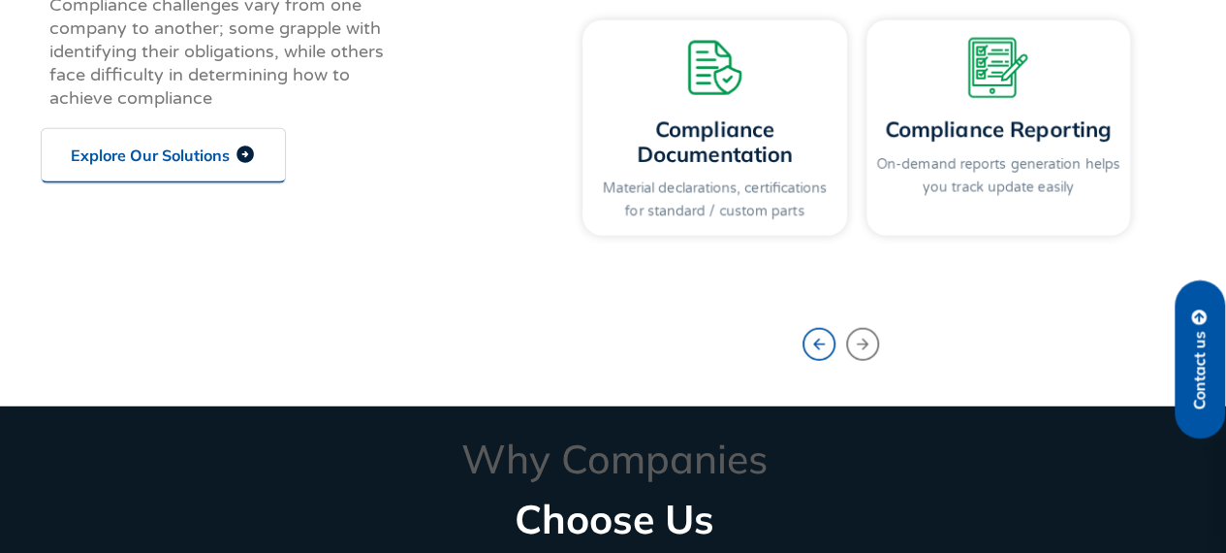
click at [812, 340] on icon "Previous slide" at bounding box center [819, 344] width 33 height 33
click at [856, 340] on icon "Next slide" at bounding box center [862, 344] width 33 height 33
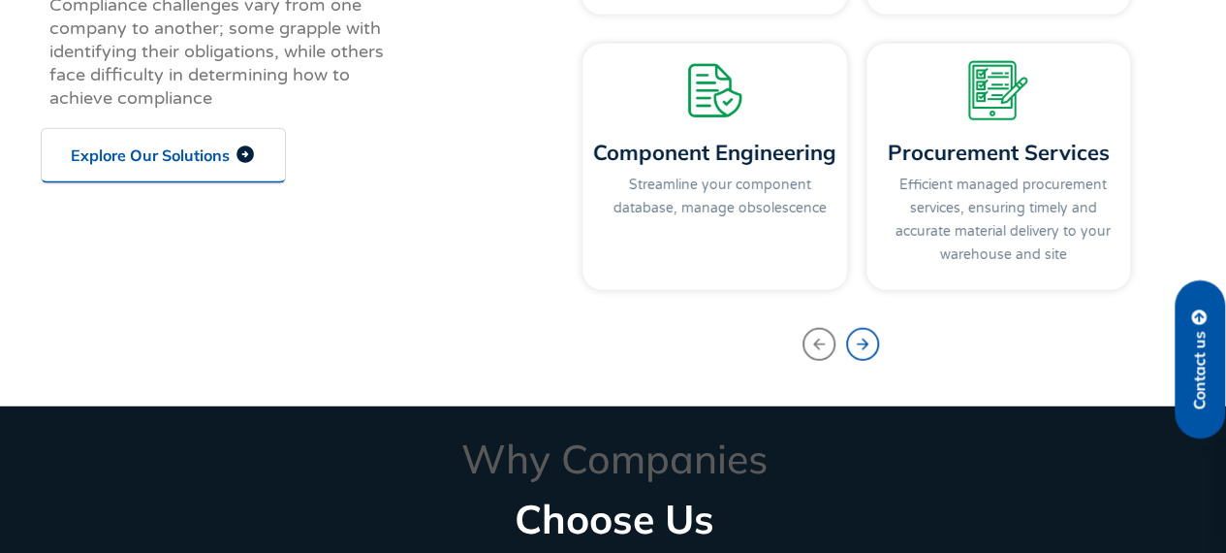
click at [856, 340] on icon "Next slide" at bounding box center [862, 344] width 33 height 33
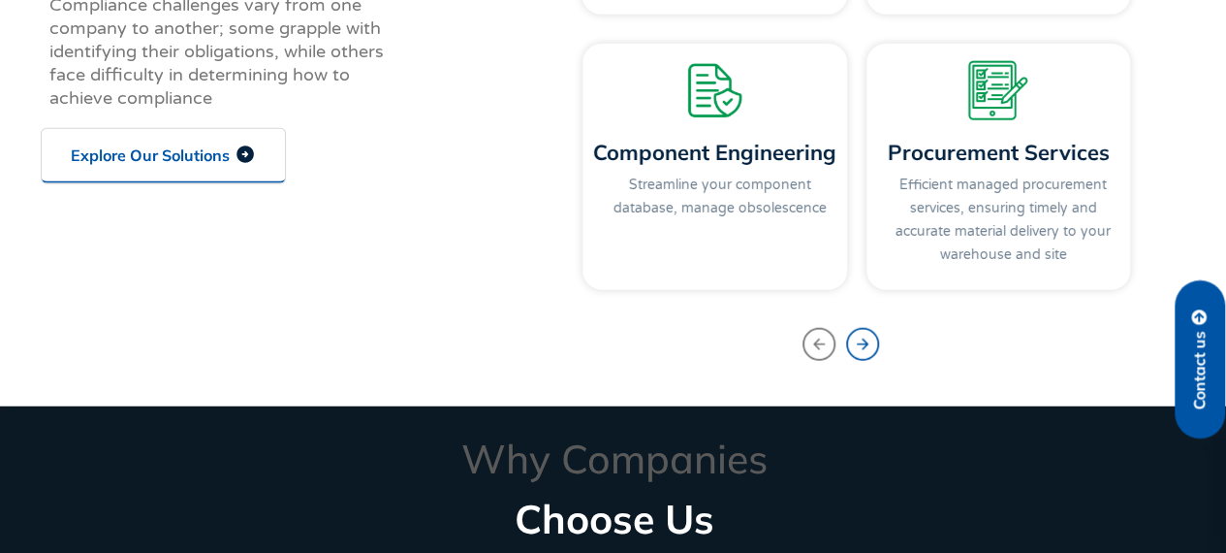
click at [856, 340] on icon "Next slide" at bounding box center [862, 344] width 33 height 33
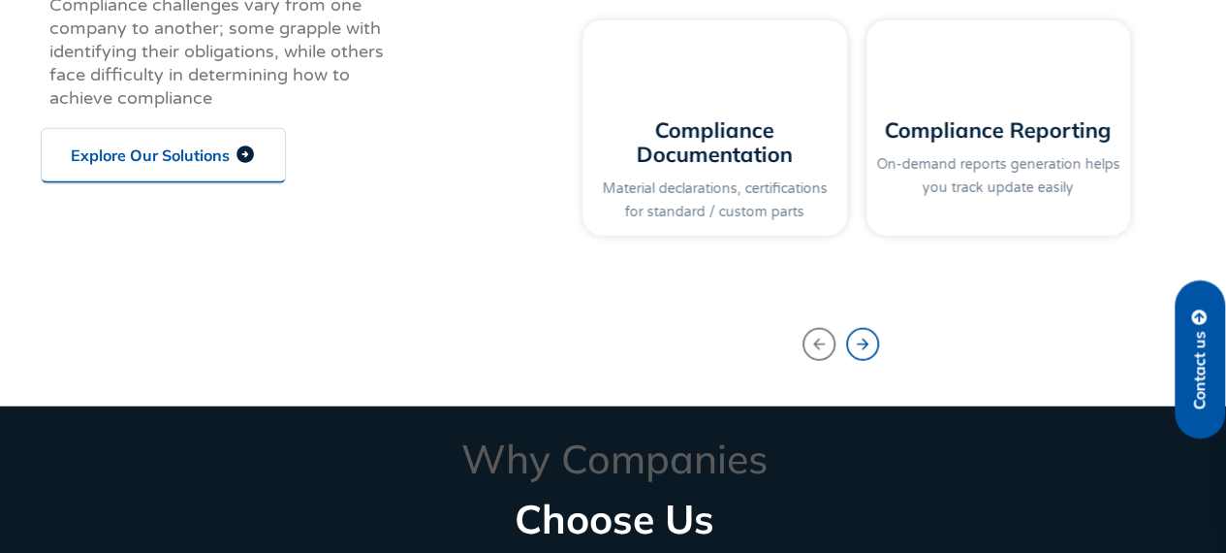
click at [856, 340] on icon "Next slide" at bounding box center [862, 344] width 33 height 33
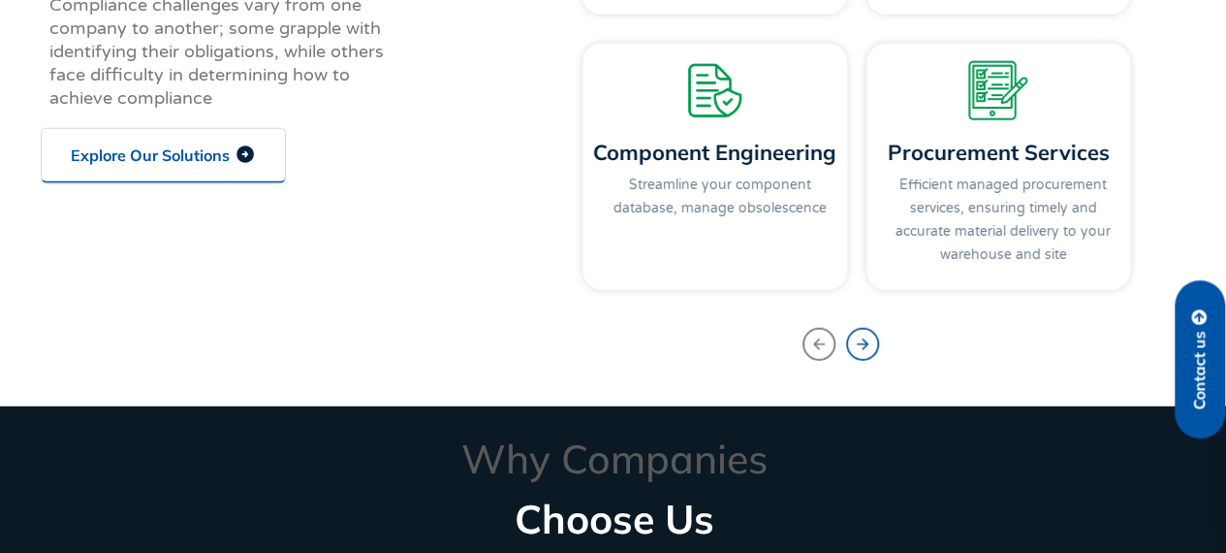
click at [856, 340] on icon "Next slide" at bounding box center [862, 344] width 33 height 33
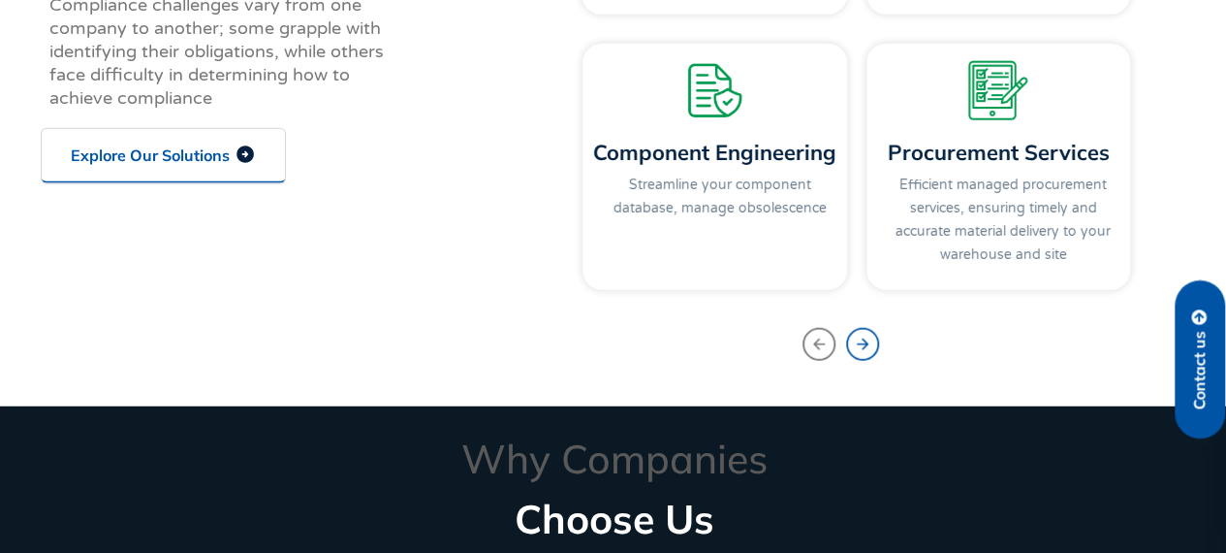
click at [856, 340] on icon "Next slide" at bounding box center [862, 344] width 33 height 33
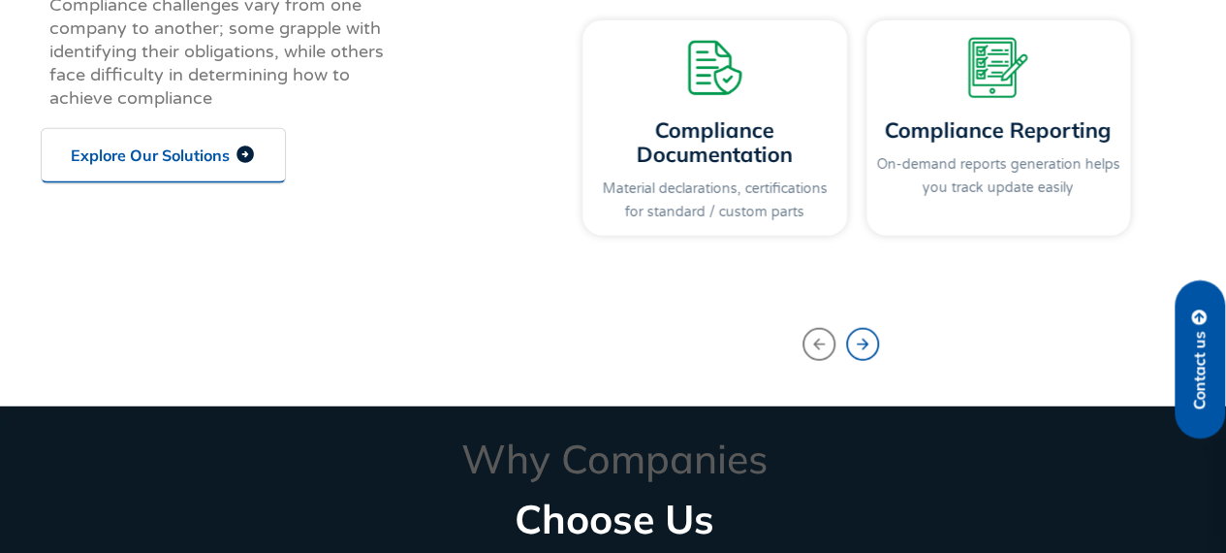
click at [862, 340] on icon "Next slide" at bounding box center [863, 344] width 14 height 25
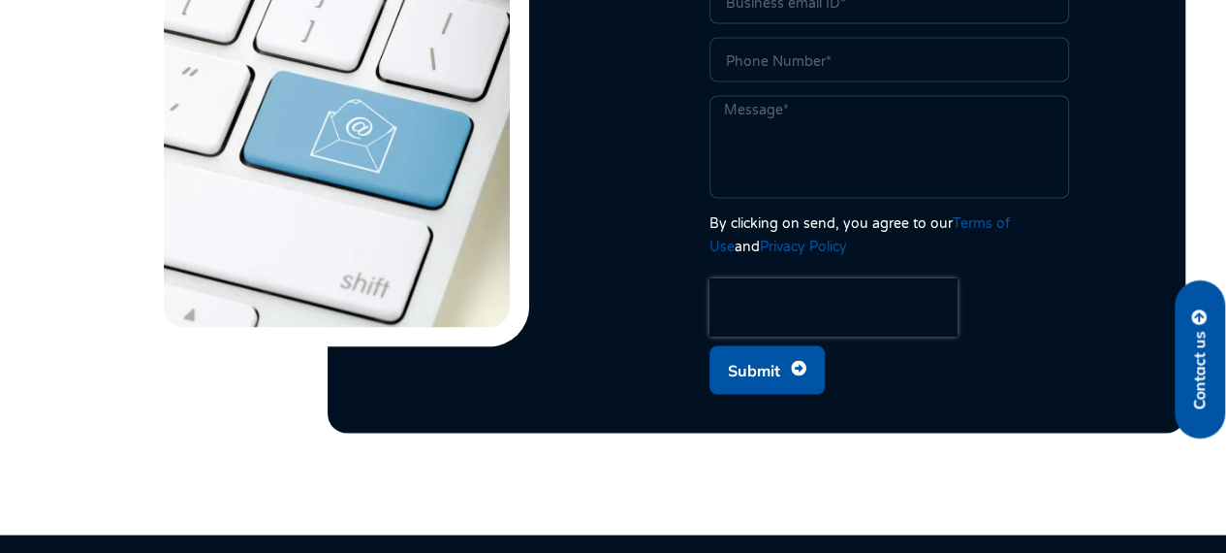
scroll to position [5159, 0]
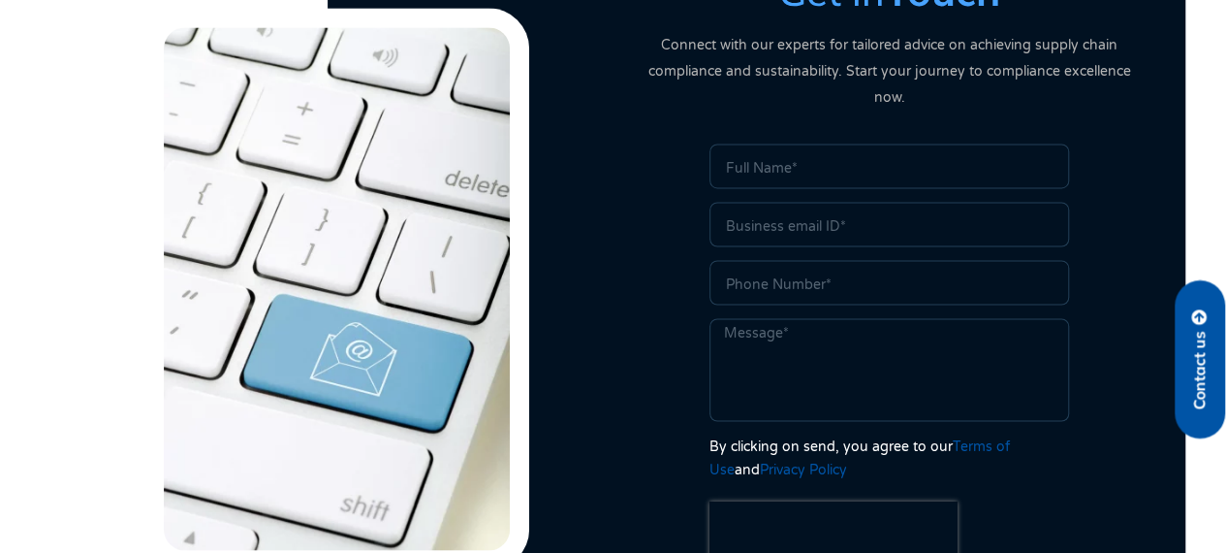
click at [795, 260] on input "Phone" at bounding box center [890, 282] width 360 height 45
type input "dcfefreffsd"
type input "12345678900000000"
